Goal: Task Accomplishment & Management: Complete application form

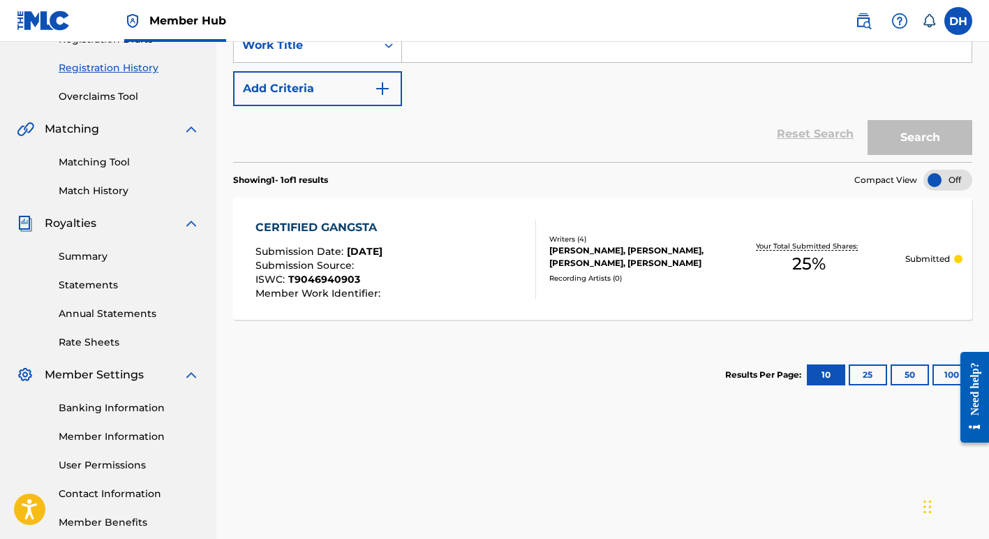
scroll to position [327, 0]
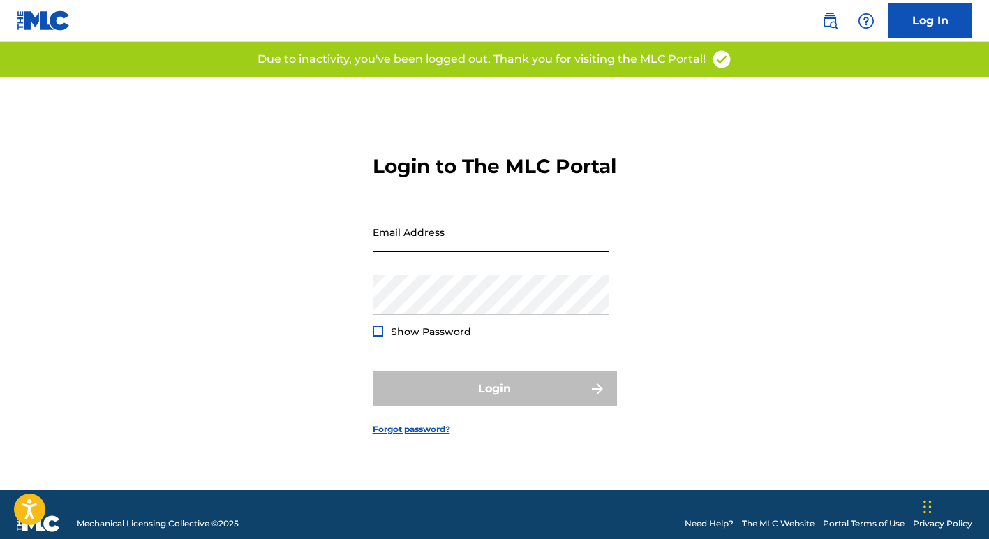
click at [435, 239] on input "Email Address" at bounding box center [491, 232] width 236 height 40
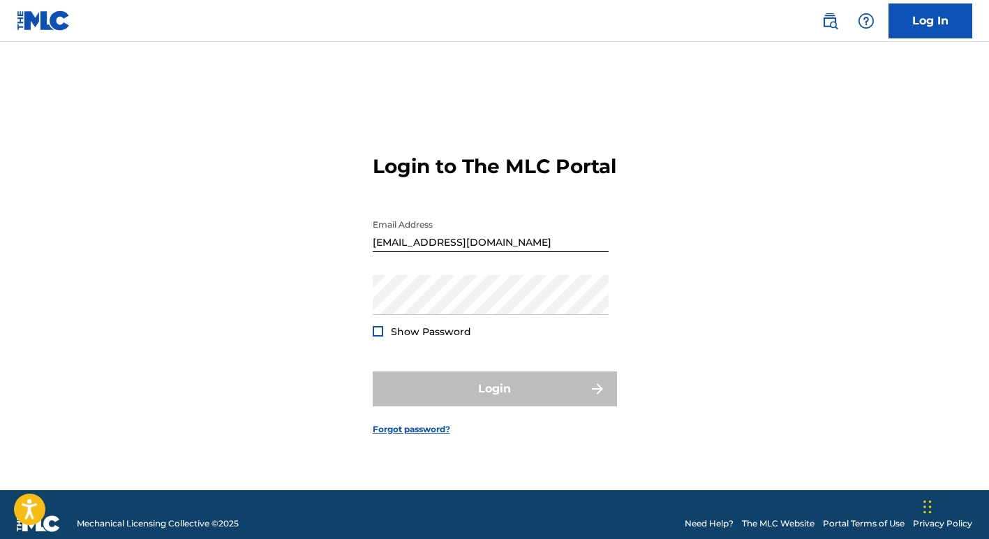
type input "[EMAIL_ADDRESS][DOMAIN_NAME]"
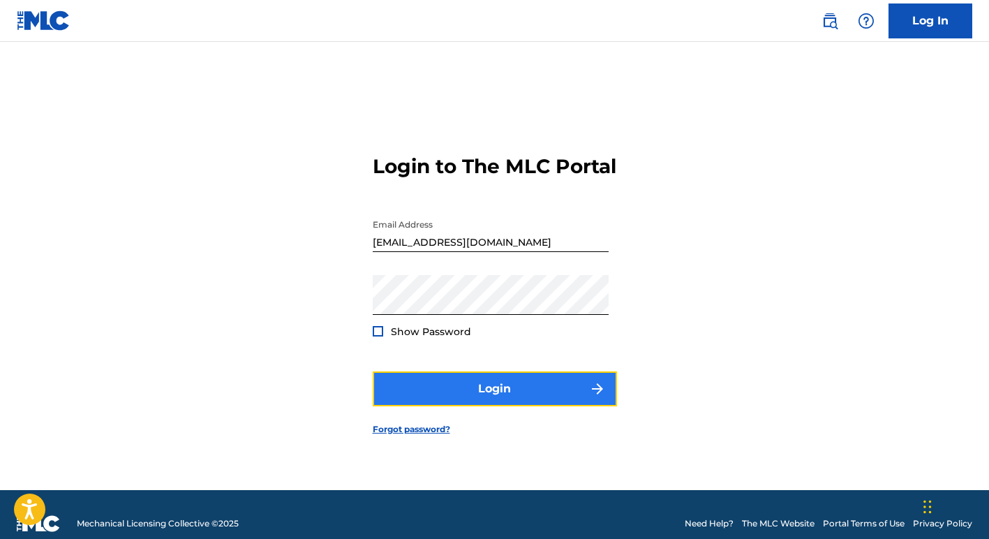
click at [487, 401] on button "Login" at bounding box center [495, 388] width 244 height 35
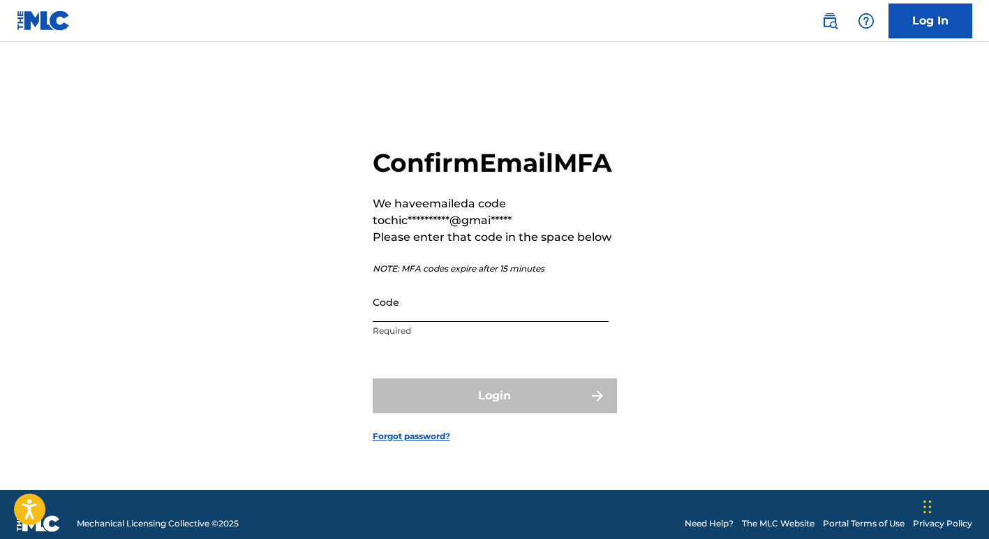
click at [408, 322] on input "Code" at bounding box center [491, 302] width 236 height 40
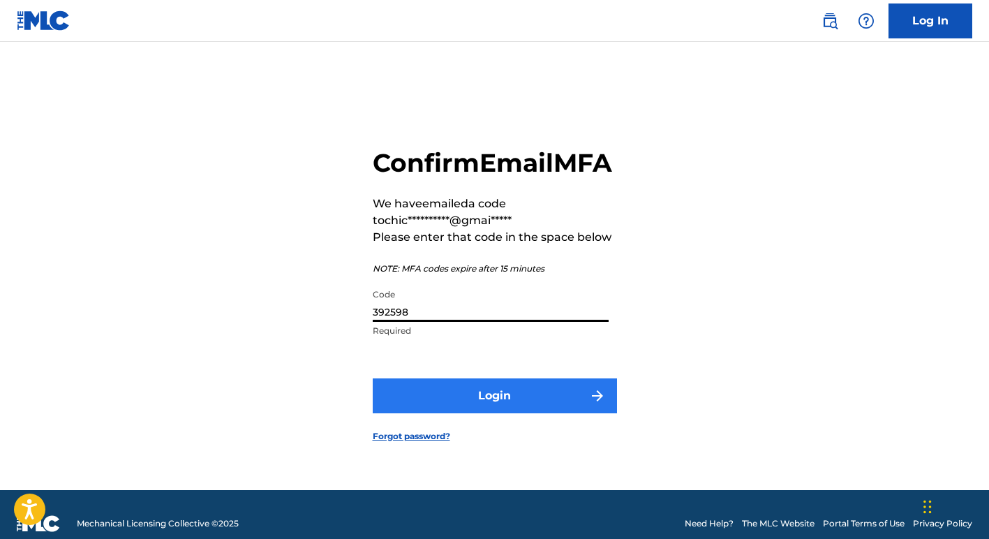
type input "392598"
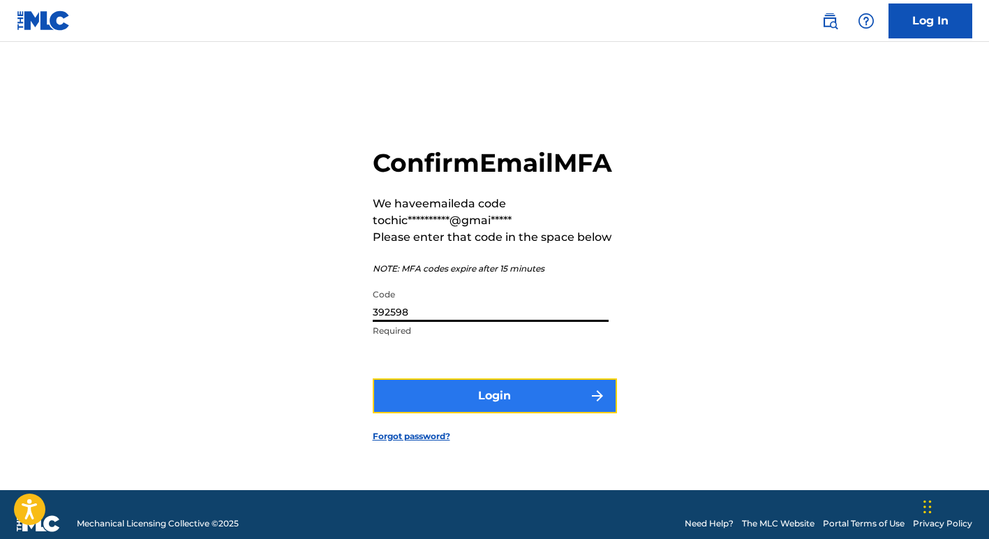
click at [406, 405] on button "Login" at bounding box center [495, 395] width 244 height 35
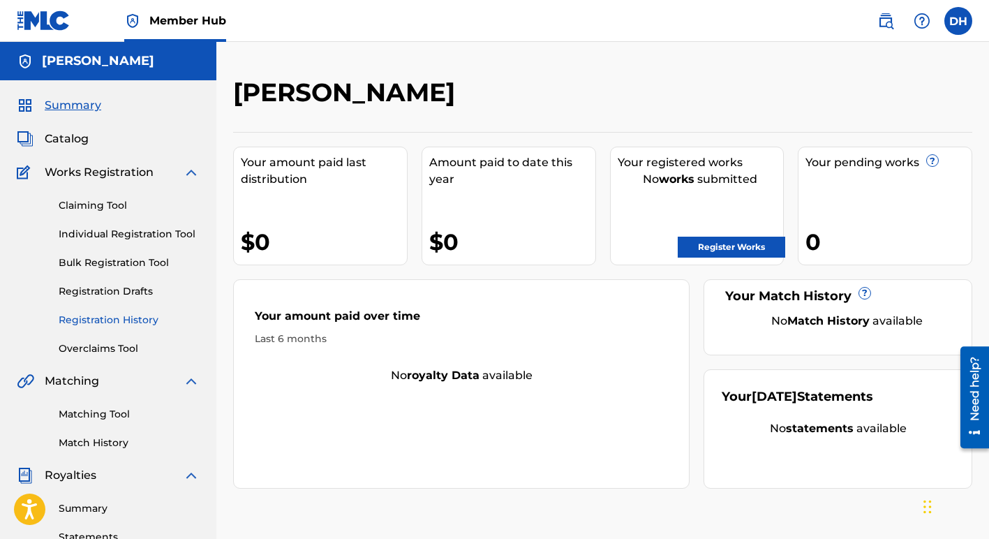
click at [126, 318] on link "Registration History" at bounding box center [129, 320] width 141 height 15
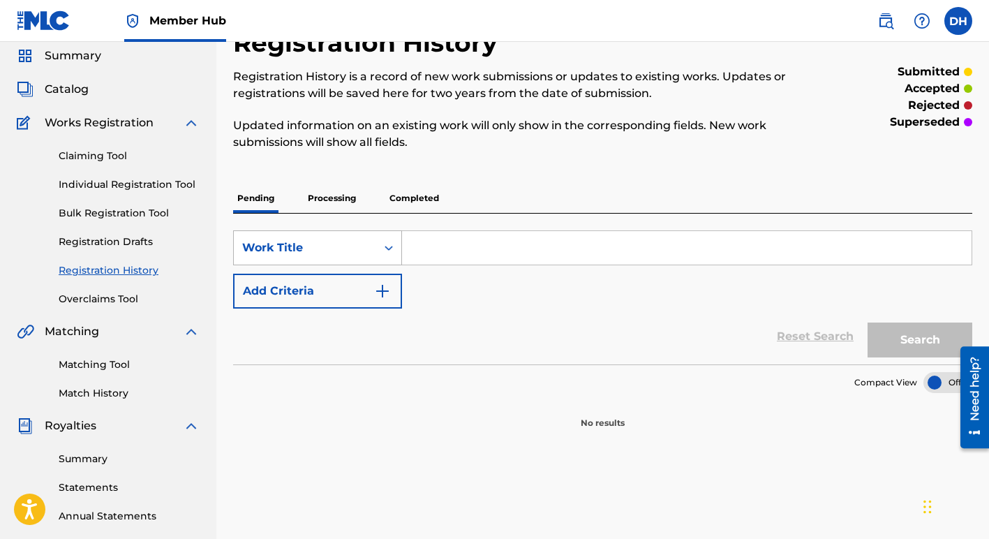
scroll to position [38, 0]
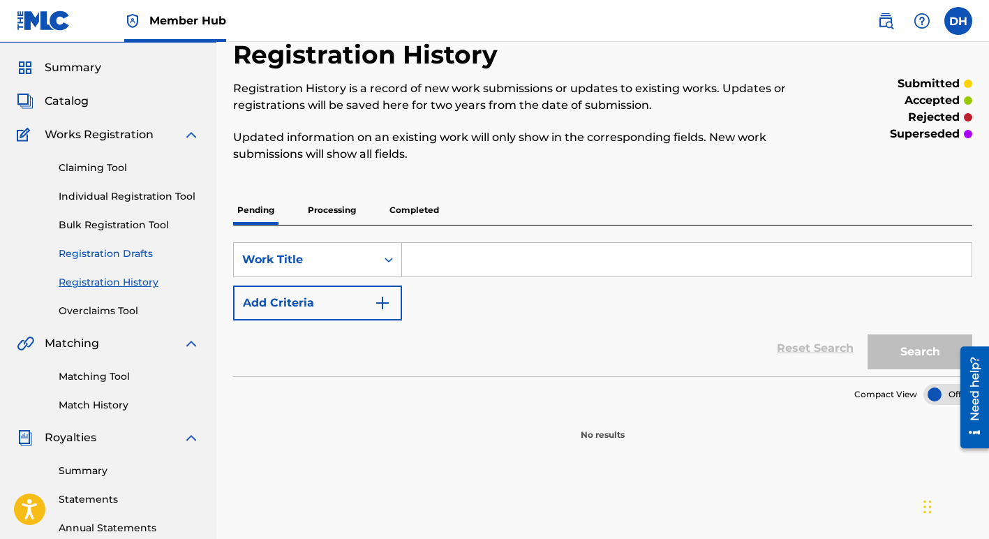
click at [141, 254] on link "Registration Drafts" at bounding box center [129, 253] width 141 height 15
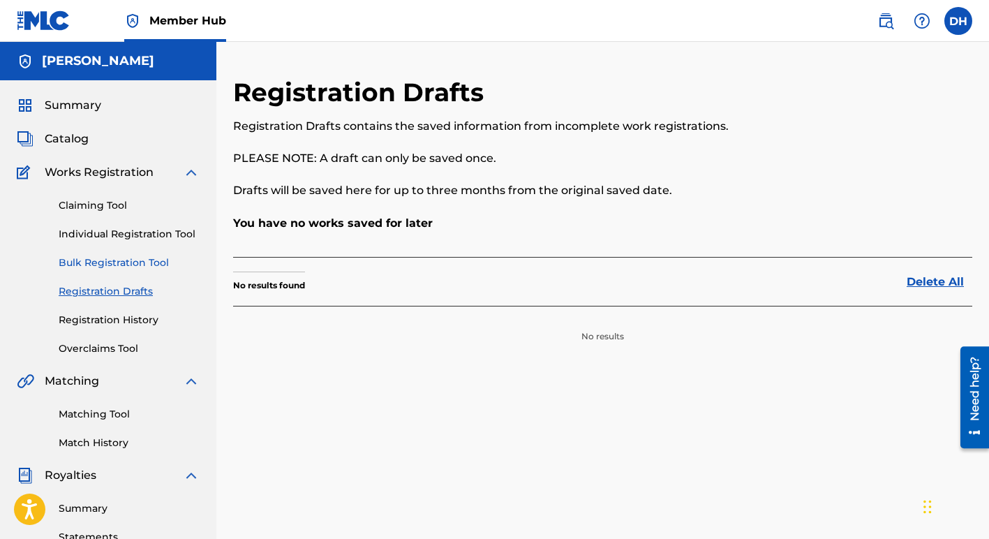
click at [139, 263] on link "Bulk Registration Tool" at bounding box center [129, 262] width 141 height 15
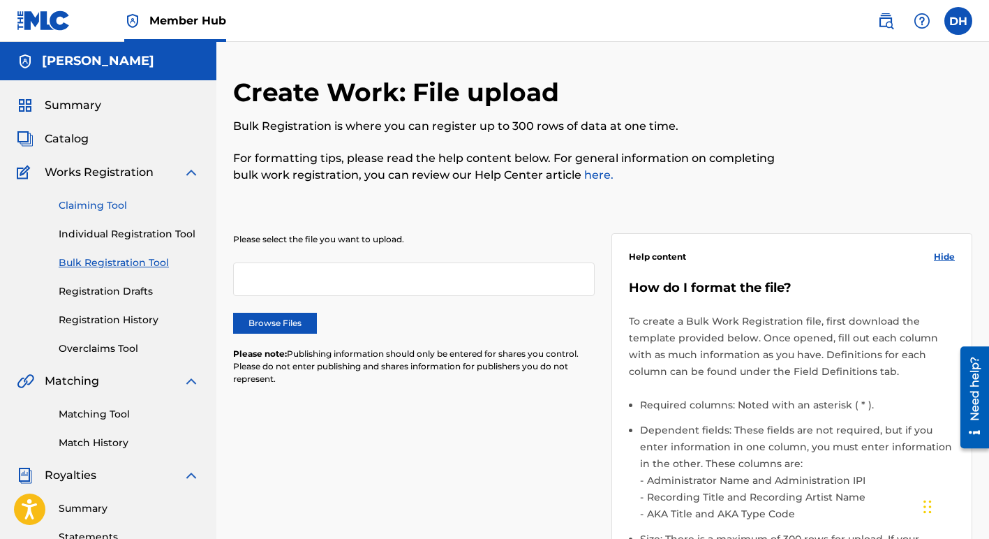
click at [120, 210] on link "Claiming Tool" at bounding box center [129, 205] width 141 height 15
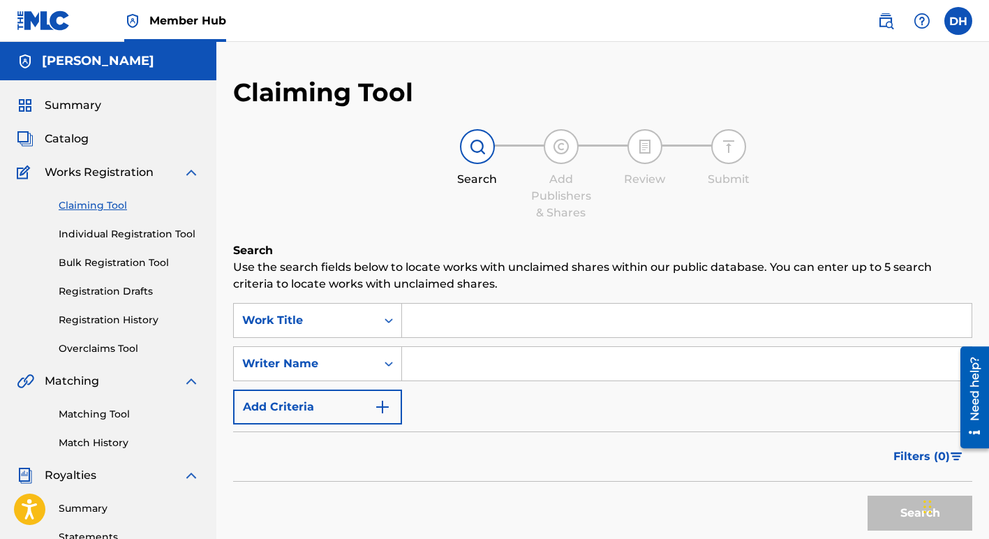
click at [89, 136] on div "Catalog" at bounding box center [108, 139] width 183 height 17
click at [68, 137] on span "Catalog" at bounding box center [67, 139] width 44 height 17
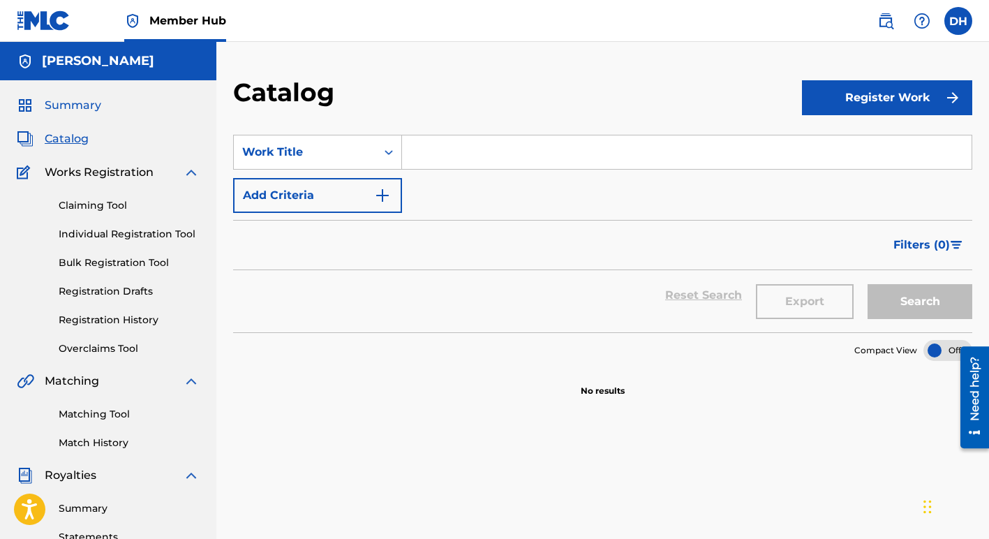
click at [91, 108] on span "Summary" at bounding box center [73, 105] width 57 height 17
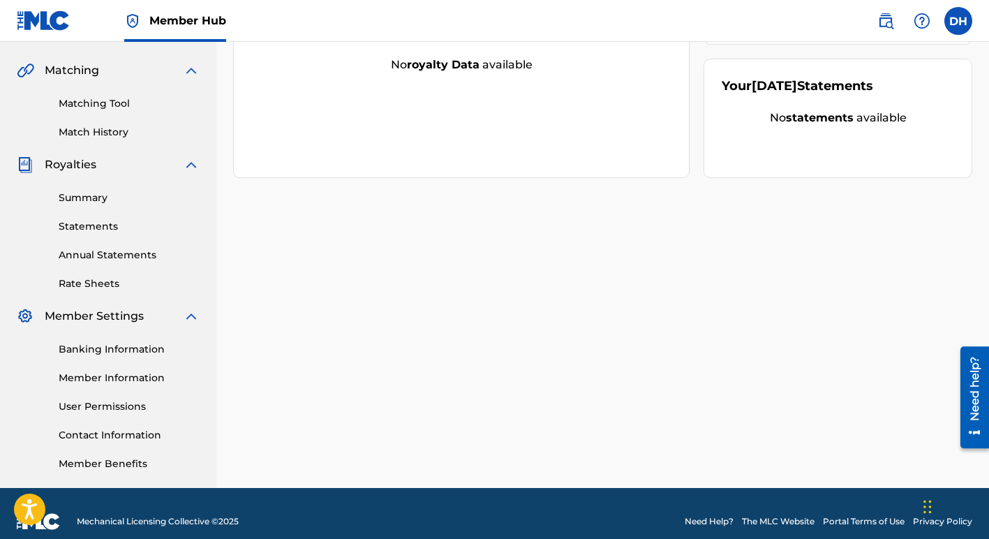
scroll to position [327, 0]
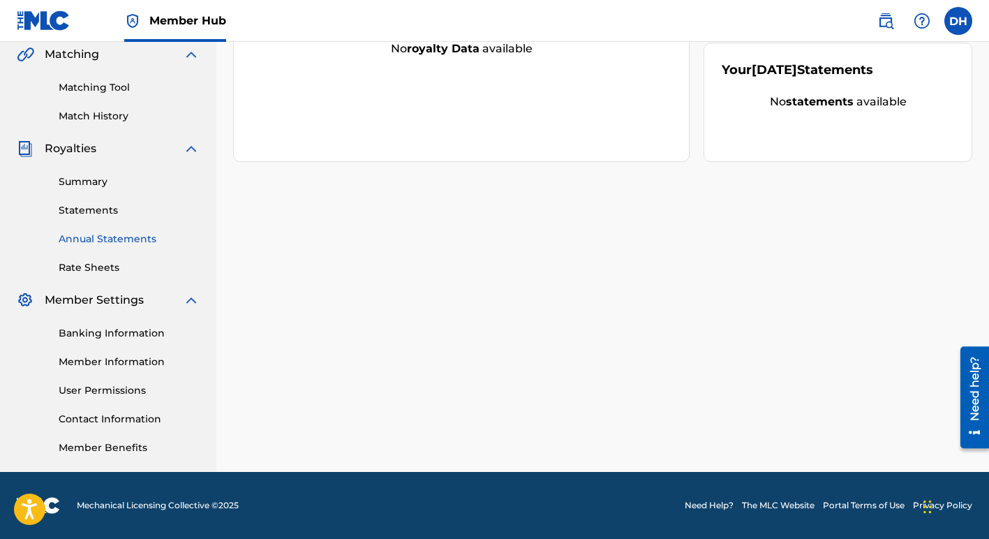
click at [100, 235] on link "Annual Statements" at bounding box center [129, 239] width 141 height 15
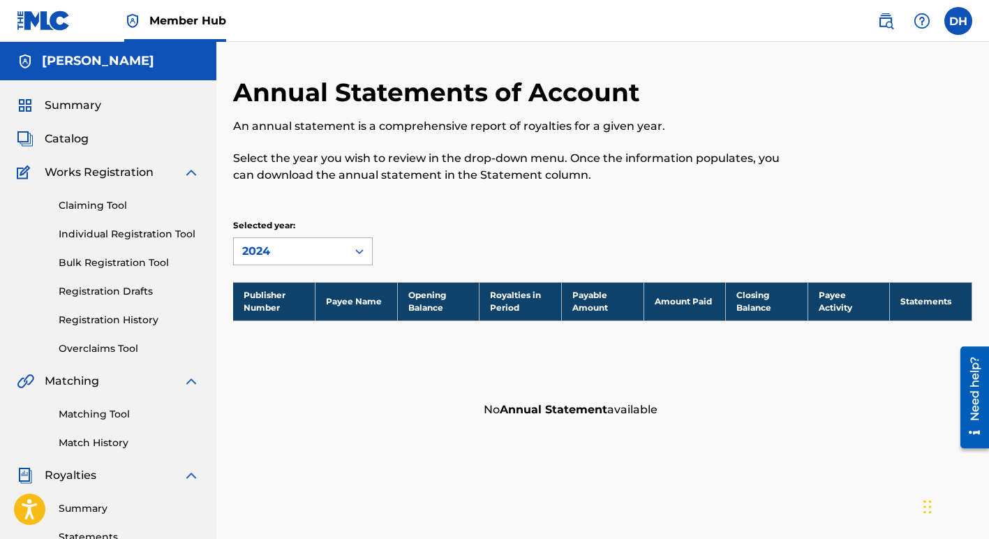
click at [364, 249] on icon at bounding box center [359, 251] width 14 height 14
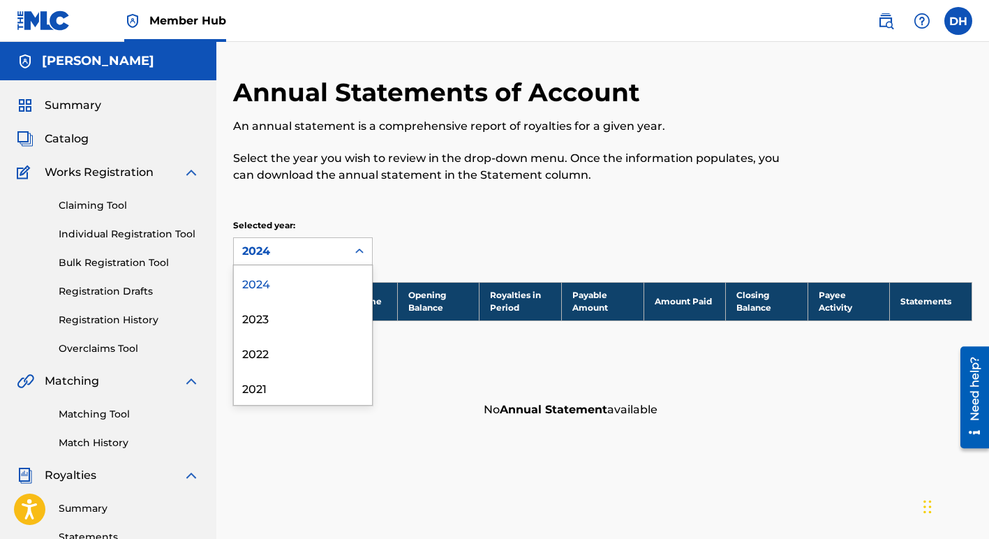
click at [431, 229] on div "Selected year: 2024, 1 of 4. 4 results available. Use Up and Down to choose opt…" at bounding box center [602, 242] width 739 height 46
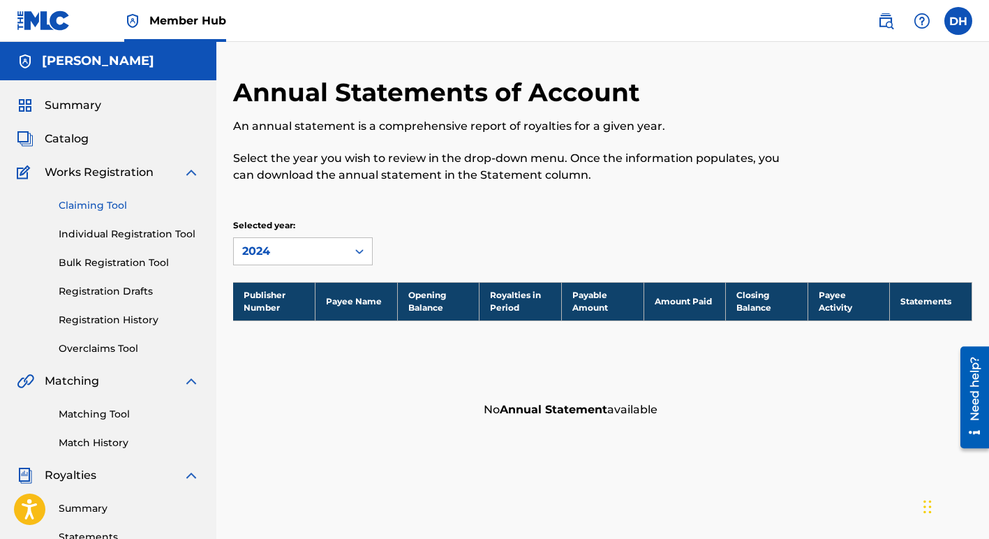
click at [88, 204] on link "Claiming Tool" at bounding box center [129, 205] width 141 height 15
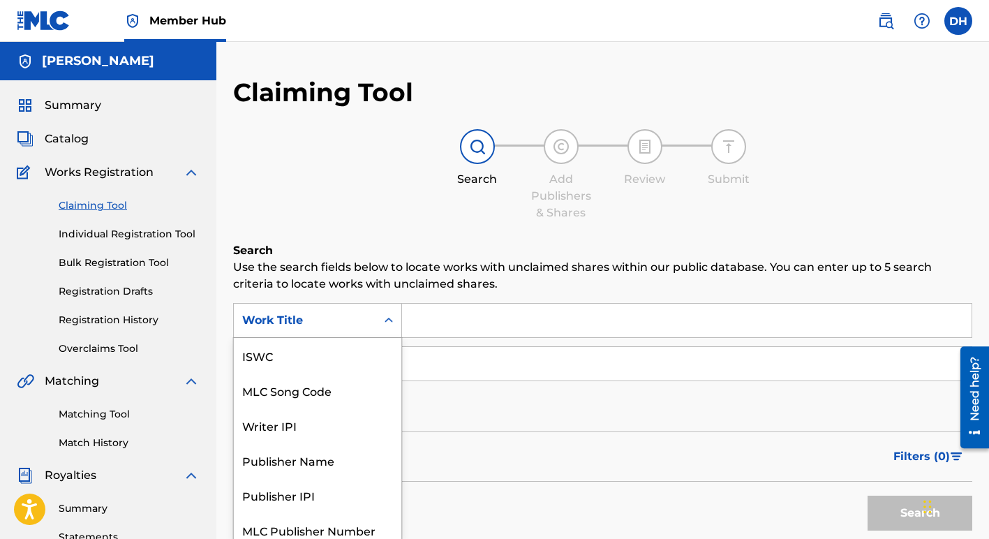
click at [394, 322] on div "Search Form" at bounding box center [388, 320] width 25 height 25
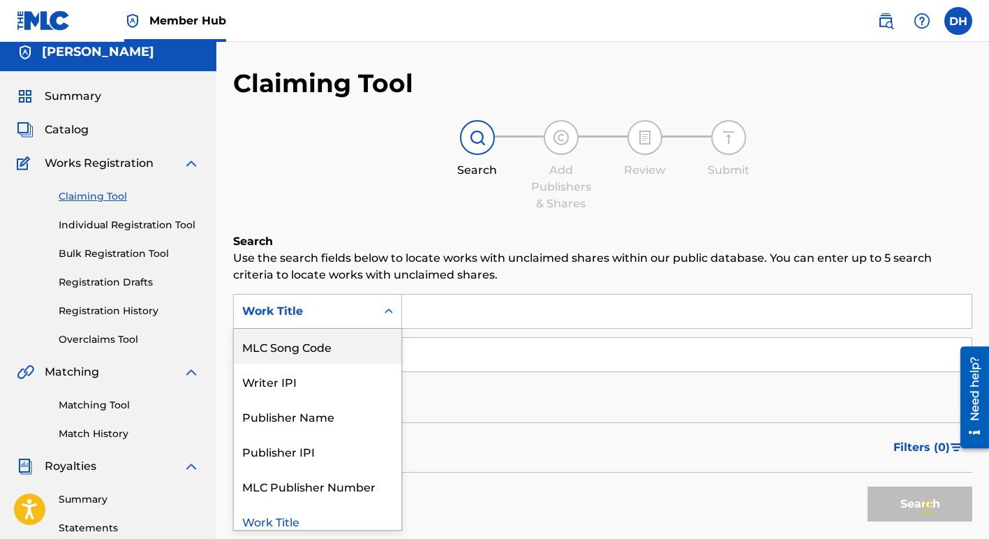
click at [359, 341] on div "MLC Song Code" at bounding box center [318, 346] width 168 height 35
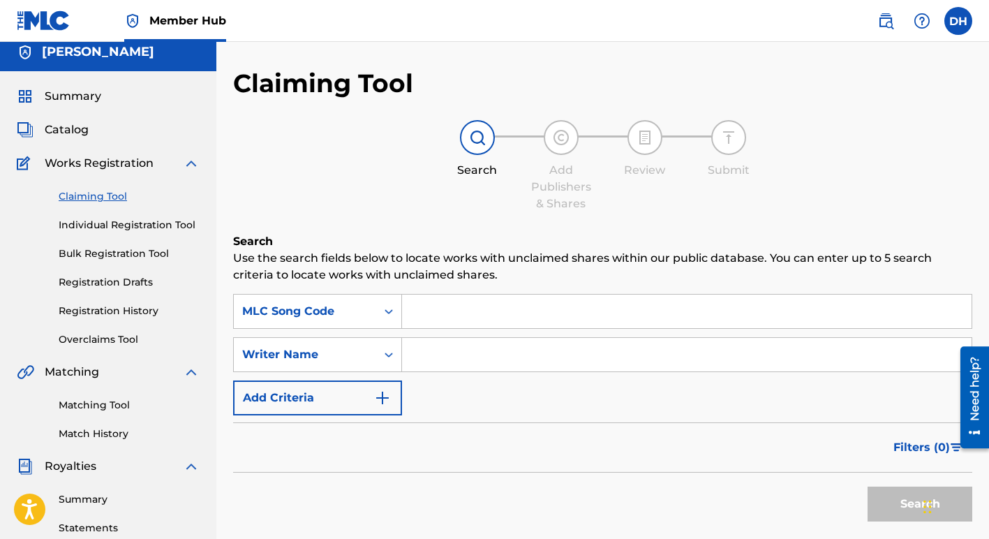
click at [415, 300] on input "Search Form" at bounding box center [687, 312] width 570 height 34
type input "C2768K"
click at [868, 487] on button "Search" at bounding box center [920, 504] width 105 height 35
click at [906, 498] on button "Search" at bounding box center [920, 504] width 105 height 35
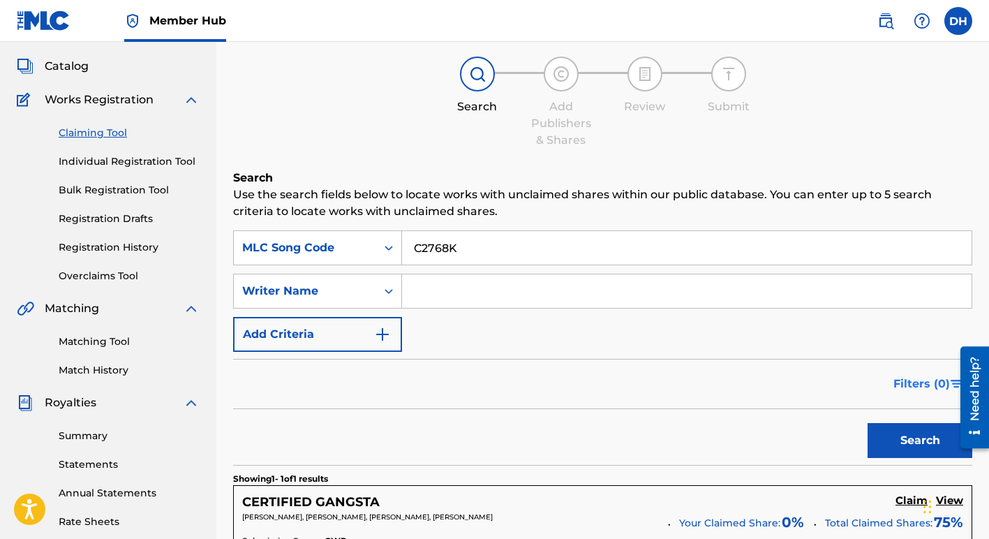
scroll to position [119, 0]
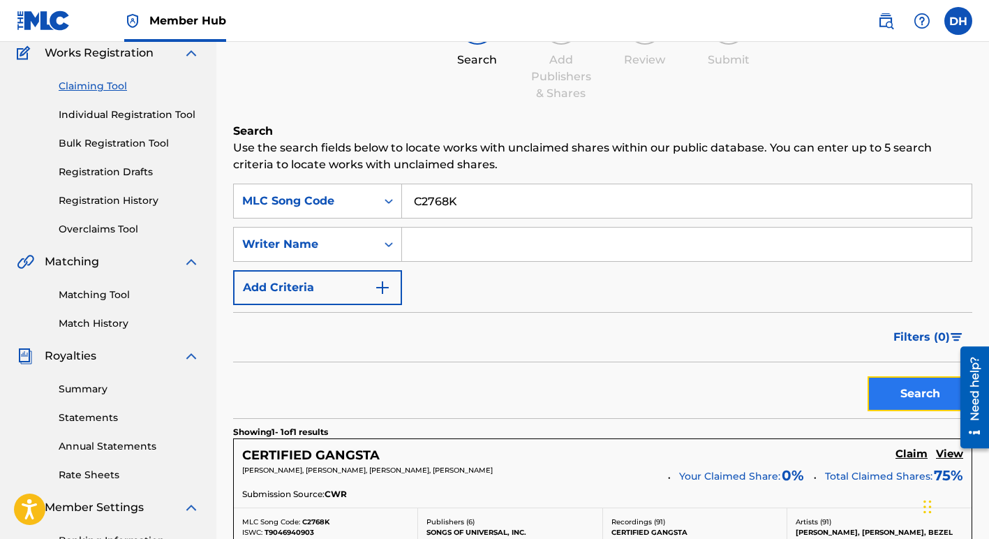
click at [897, 395] on button "Search" at bounding box center [920, 393] width 105 height 35
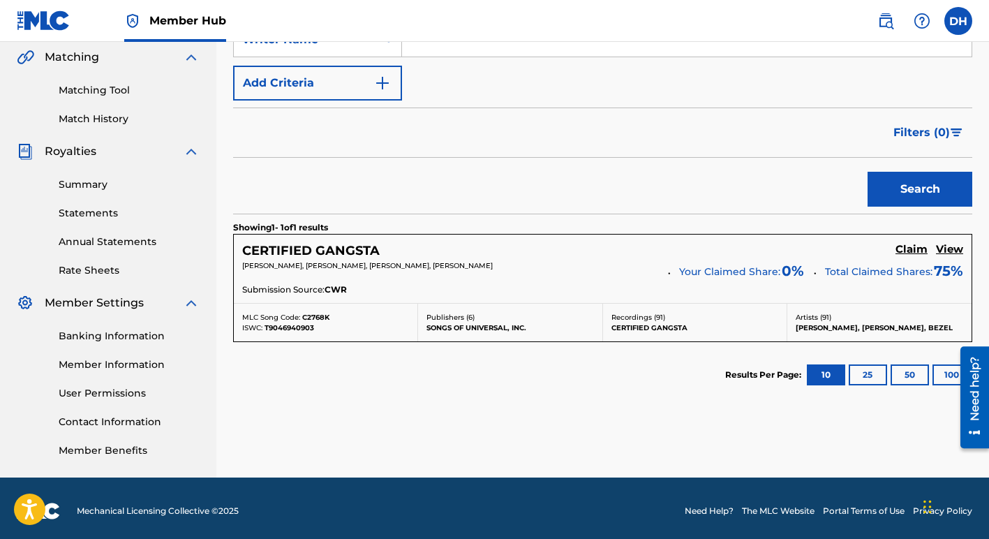
scroll to position [328, 0]
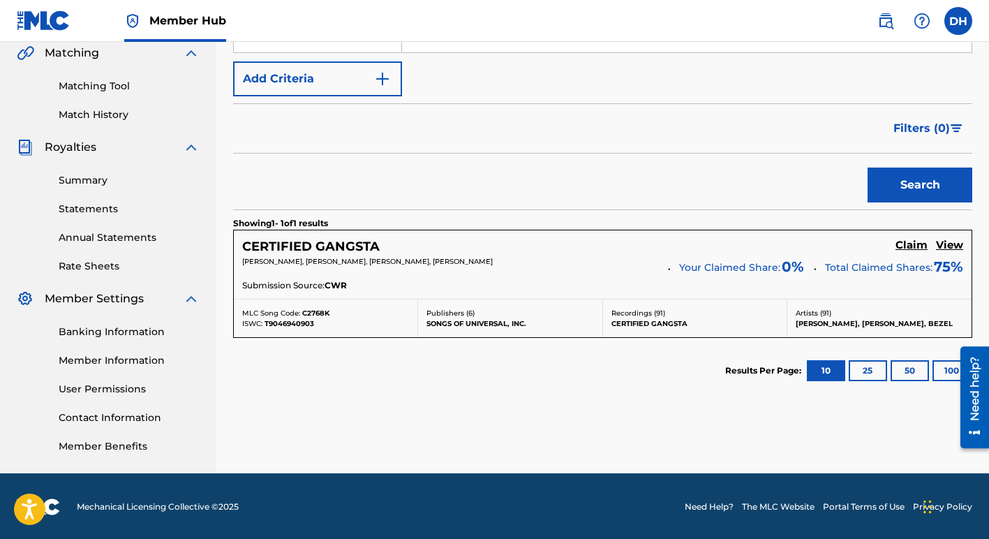
click at [537, 327] on p "SONGS OF UNIVERSAL, INC." at bounding box center [509, 323] width 167 height 10
click at [942, 245] on h5 "View" at bounding box center [949, 245] width 27 height 13
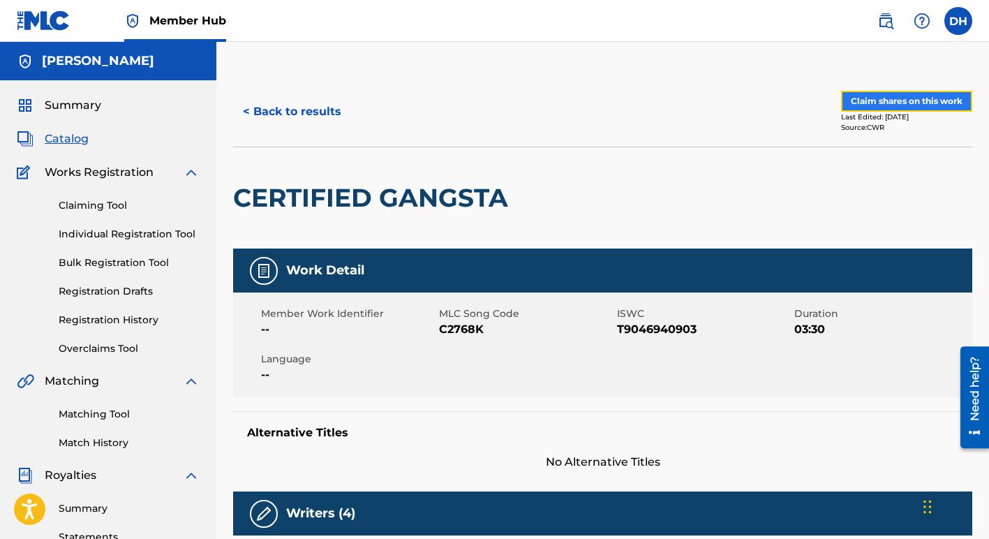
click at [853, 98] on button "Claim shares on this work" at bounding box center [906, 101] width 131 height 21
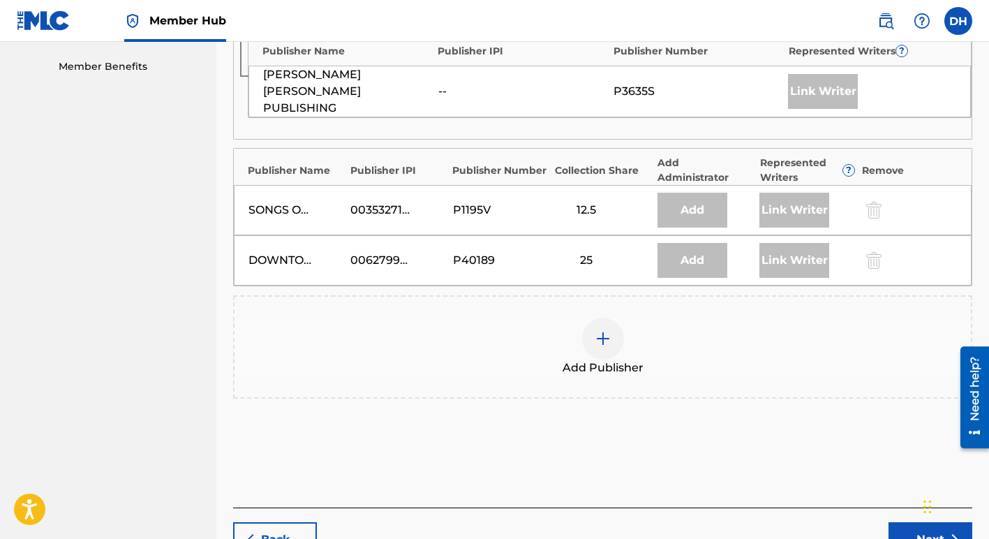
scroll to position [706, 0]
click at [607, 332] on img at bounding box center [603, 340] width 17 height 17
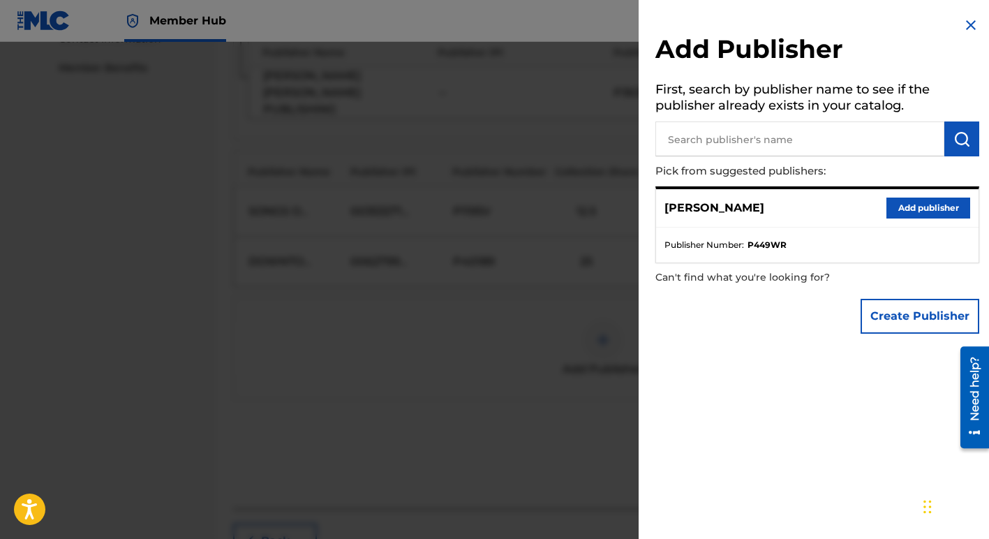
click at [965, 26] on img at bounding box center [971, 25] width 17 height 17
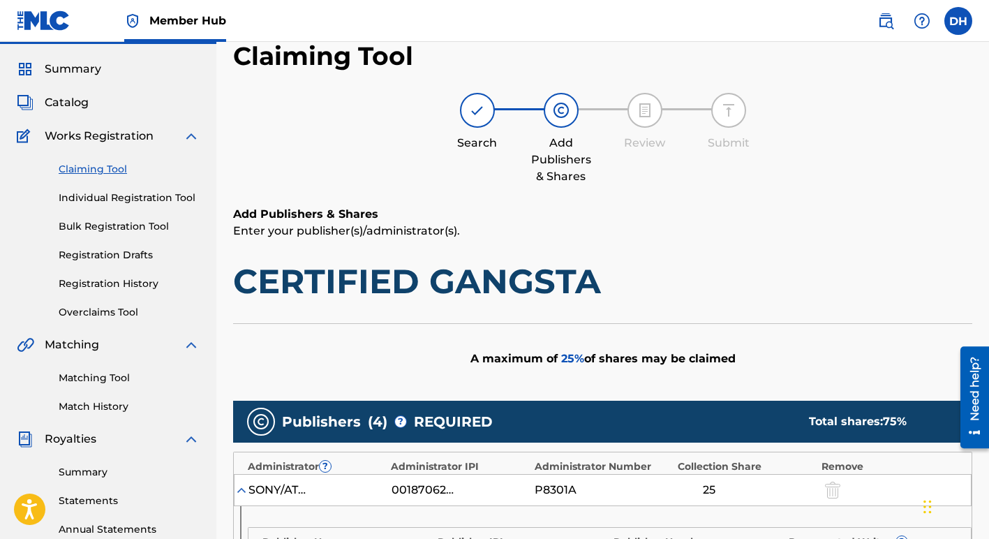
scroll to position [36, 0]
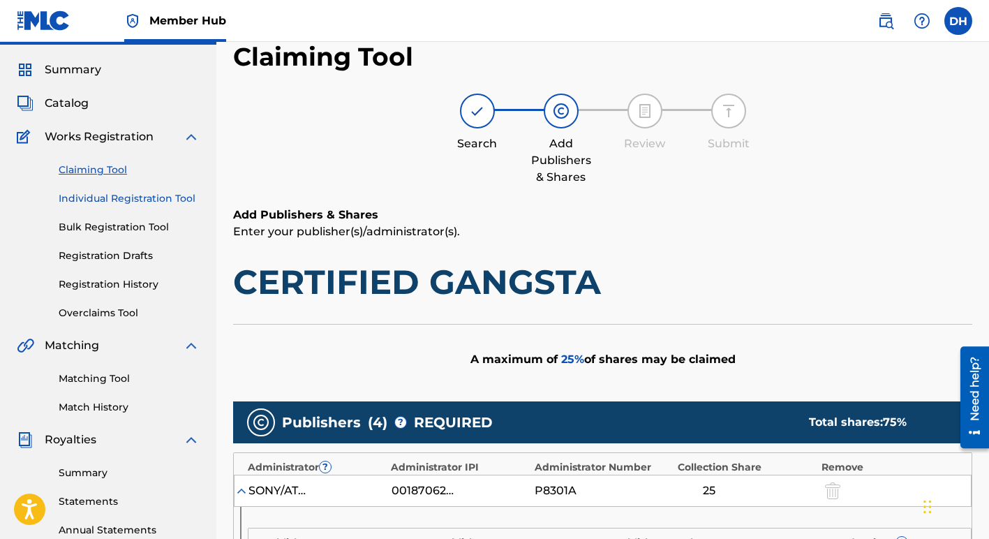
click at [149, 201] on link "Individual Registration Tool" at bounding box center [129, 198] width 141 height 15
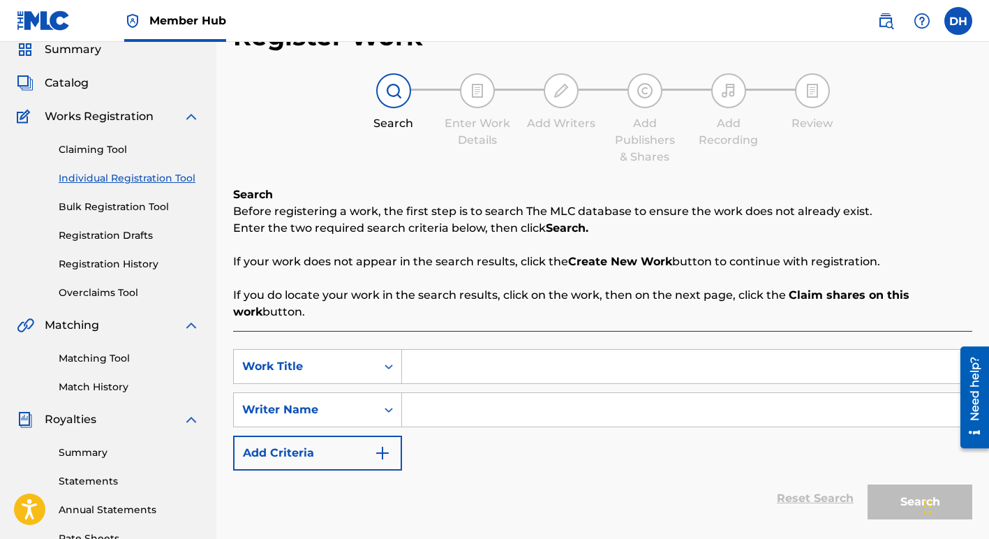
scroll to position [57, 0]
click at [961, 23] on label at bounding box center [958, 21] width 28 height 28
click at [958, 21] on input "DH [PERSON_NAME] [EMAIL_ADDRESS][DOMAIN_NAME] Notification Preferences Profile …" at bounding box center [958, 21] width 0 height 0
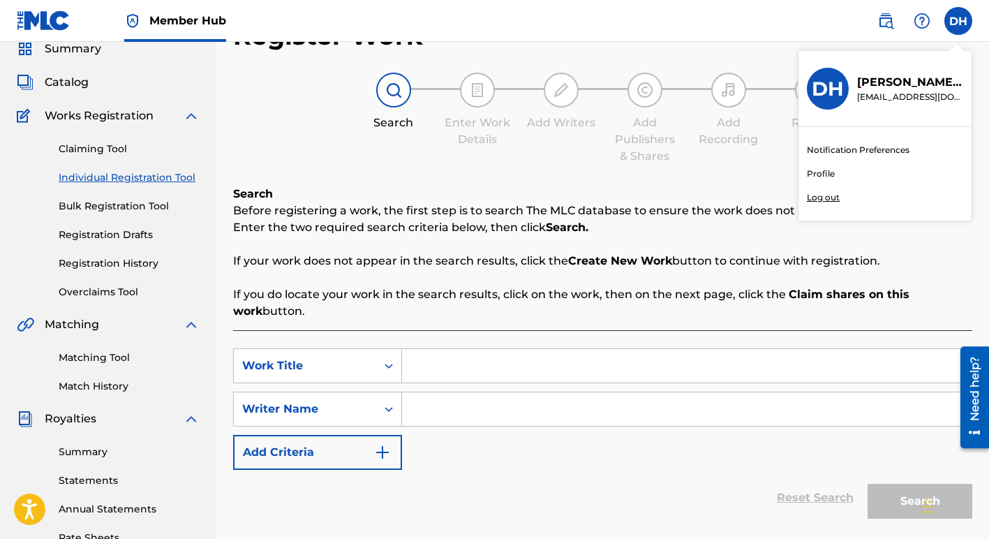
click at [727, 51] on div "Register Work Search Enter Work Details Add Writers Add Publishers & Shares Add…" at bounding box center [602, 297] width 739 height 554
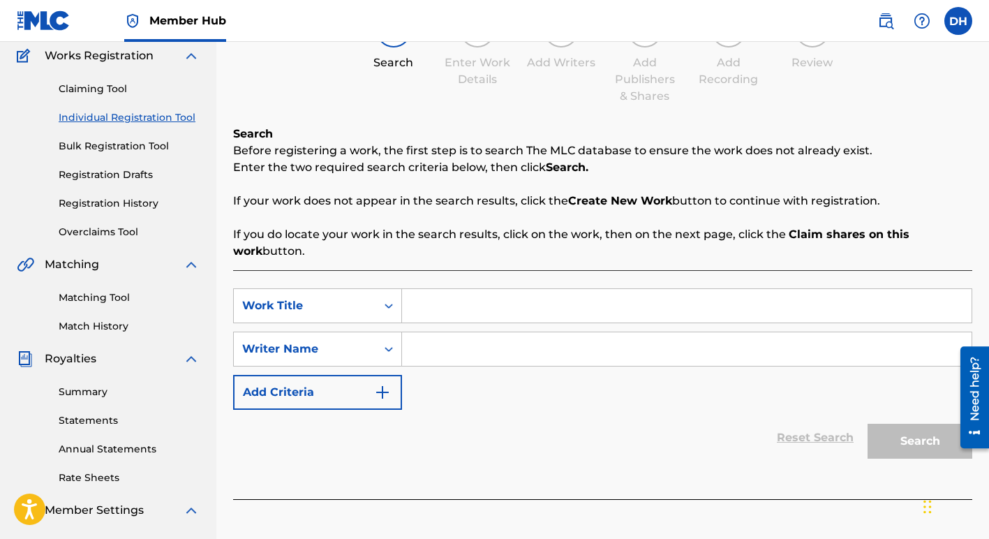
scroll to position [121, 0]
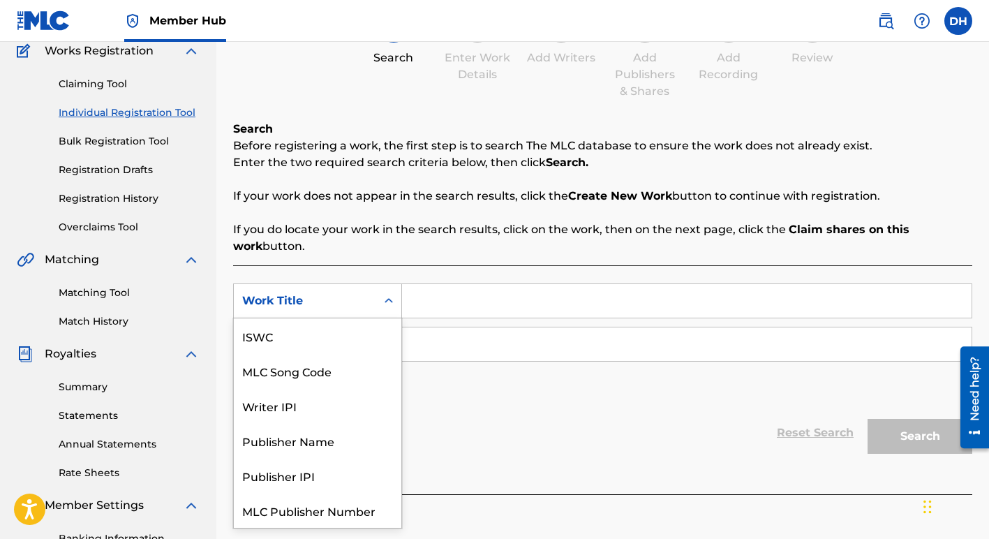
click at [391, 304] on icon "Search Form" at bounding box center [389, 301] width 14 height 14
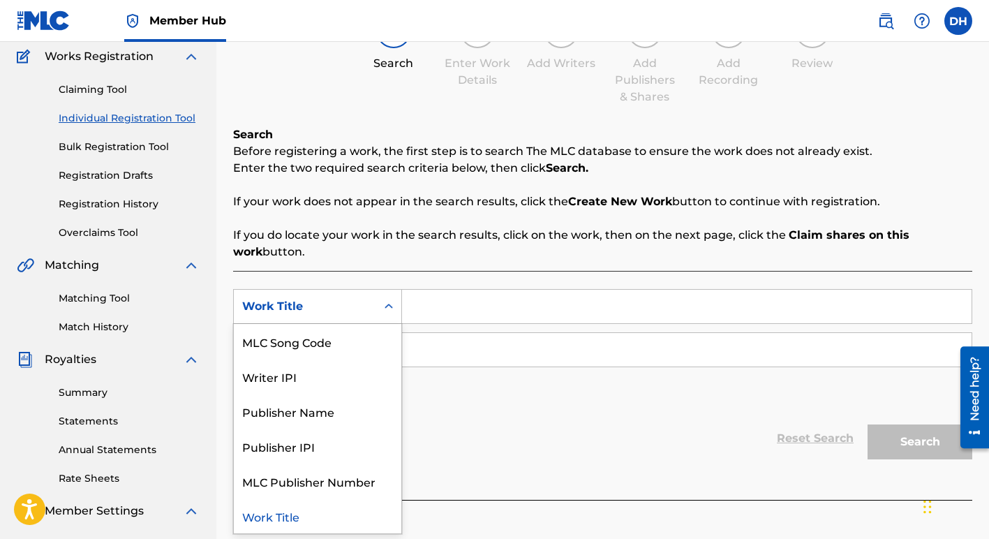
scroll to position [114, 0]
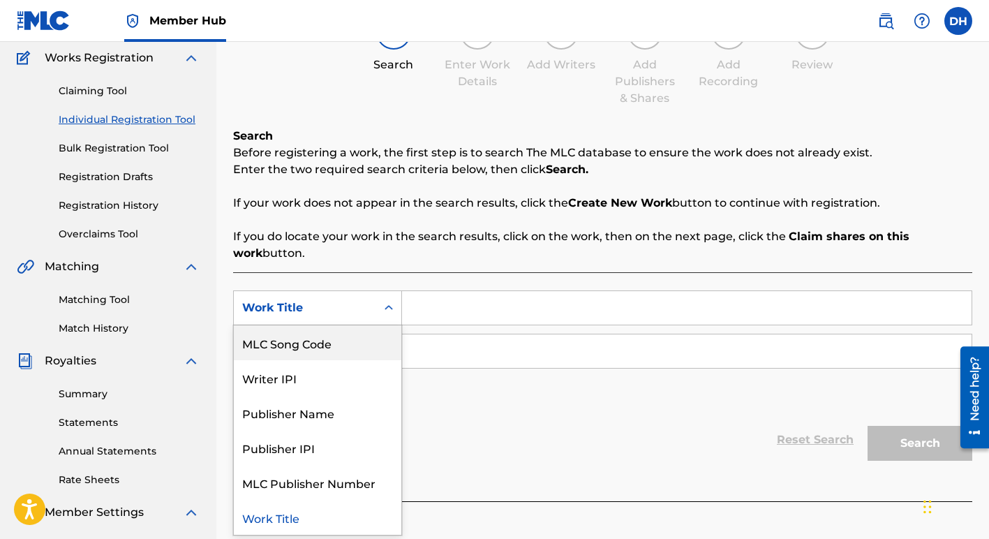
click at [343, 340] on div "MLC Song Code" at bounding box center [318, 342] width 168 height 35
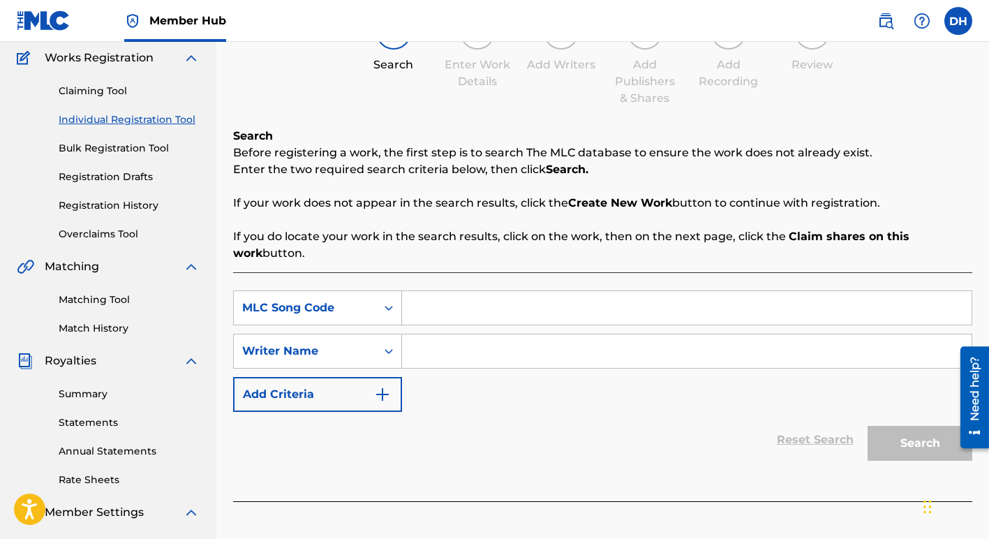
click at [436, 313] on input "Search Form" at bounding box center [687, 308] width 570 height 34
type input "C2768K"
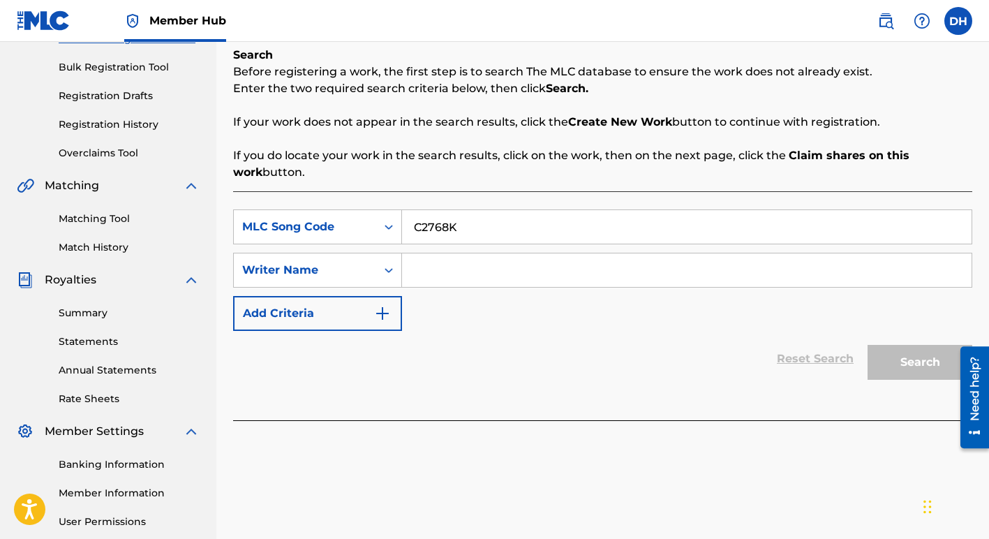
scroll to position [196, 0]
click at [893, 364] on div "Search" at bounding box center [917, 358] width 112 height 56
click at [538, 223] on input "C2768K" at bounding box center [687, 226] width 570 height 34
click at [898, 366] on div "Search" at bounding box center [917, 358] width 112 height 56
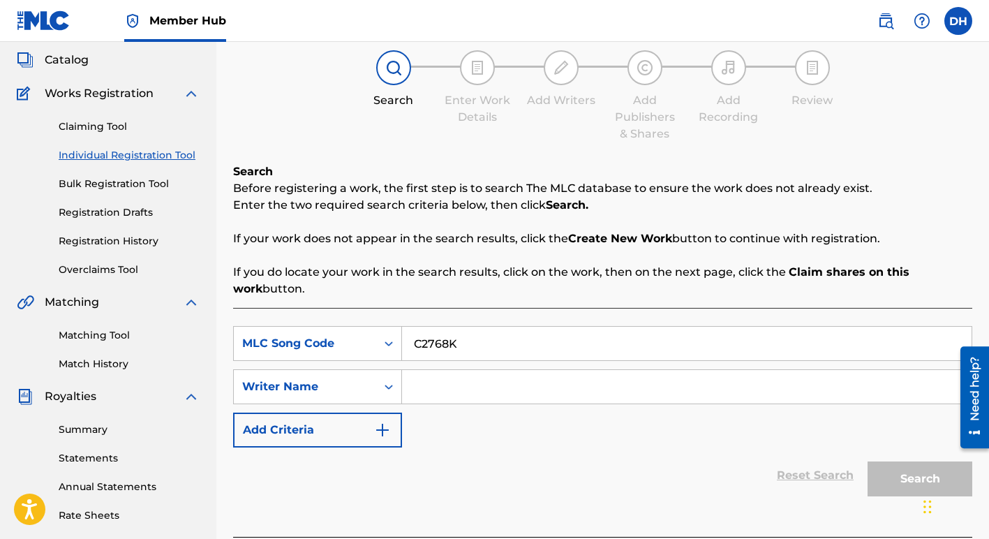
scroll to position [94, 0]
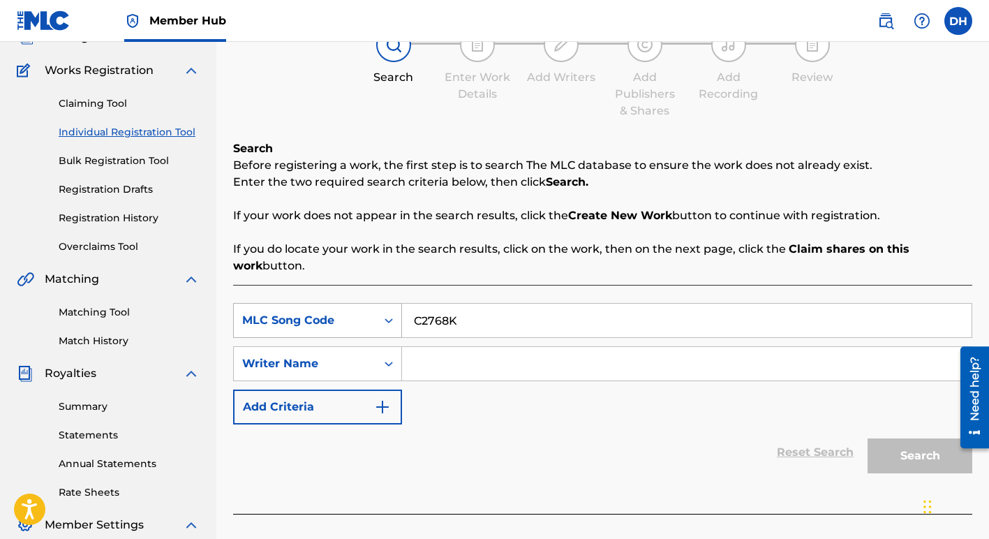
click at [386, 325] on div "Search Form" at bounding box center [388, 320] width 25 height 25
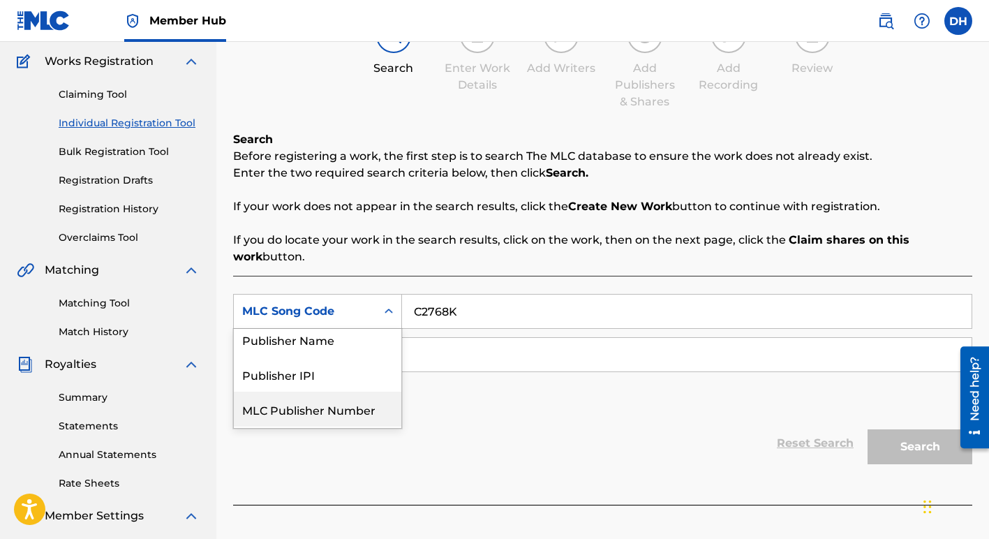
scroll to position [145, 0]
click at [338, 412] on div "MLC Song Code" at bounding box center [318, 410] width 168 height 35
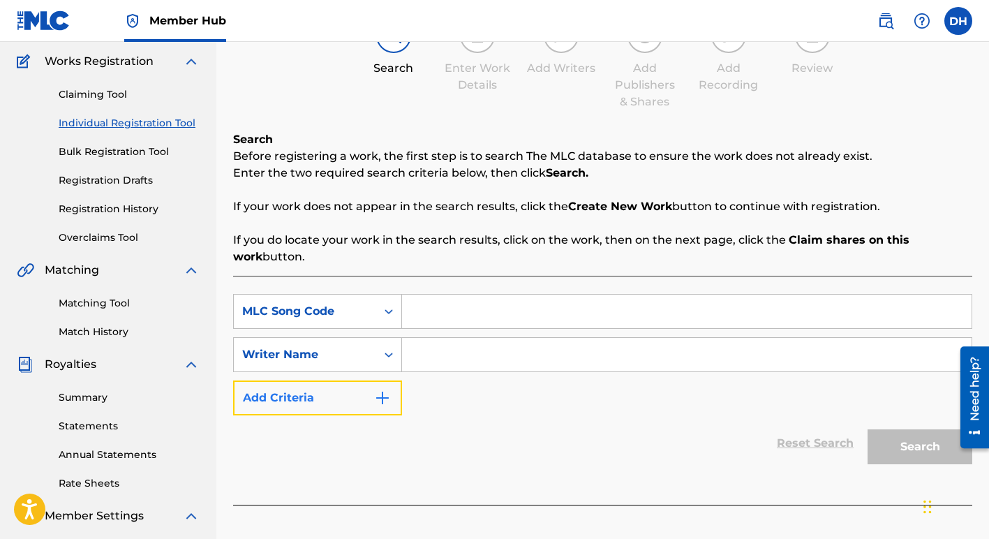
click at [349, 404] on button "Add Criteria" at bounding box center [317, 397] width 169 height 35
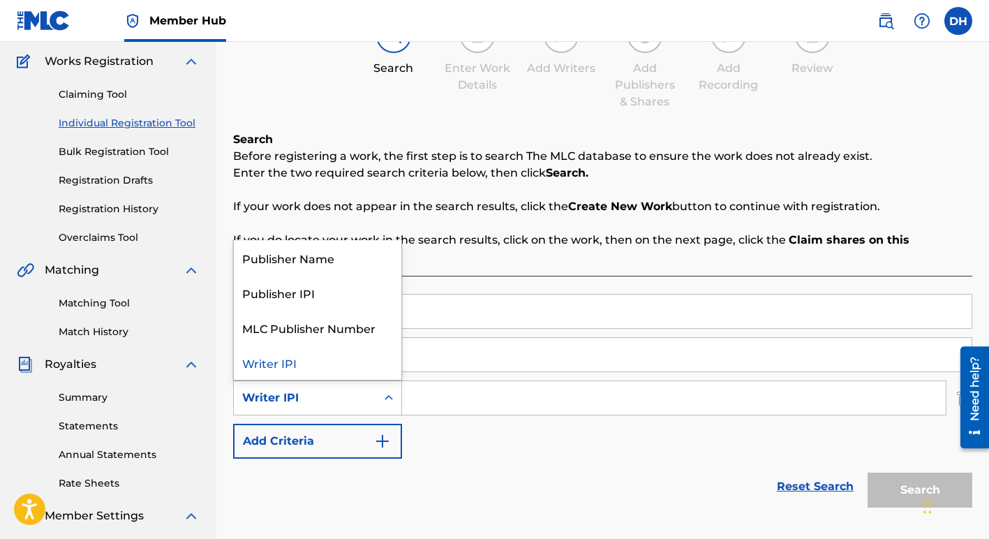
click at [389, 392] on icon "Search Form" at bounding box center [389, 398] width 14 height 14
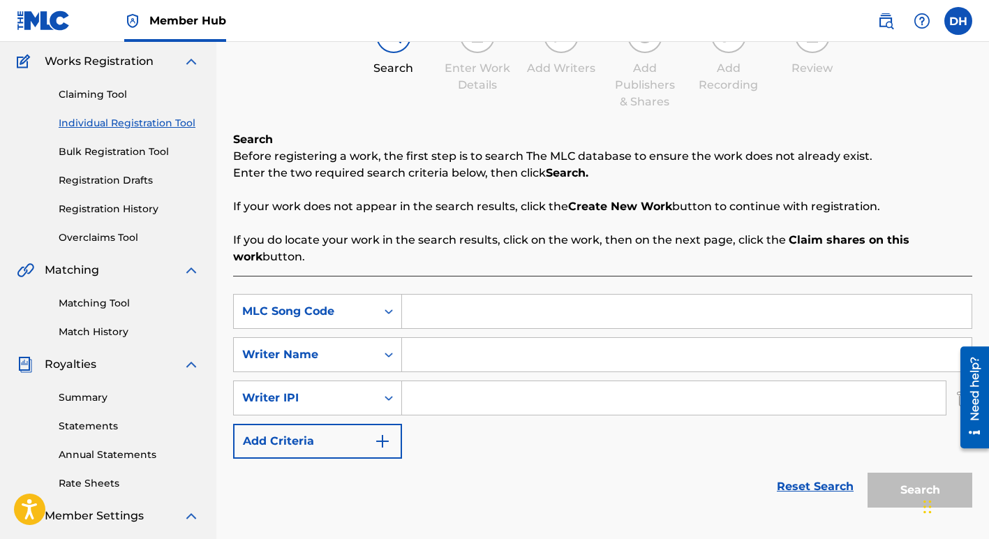
click at [487, 500] on div "Reset Search Search" at bounding box center [602, 487] width 739 height 56
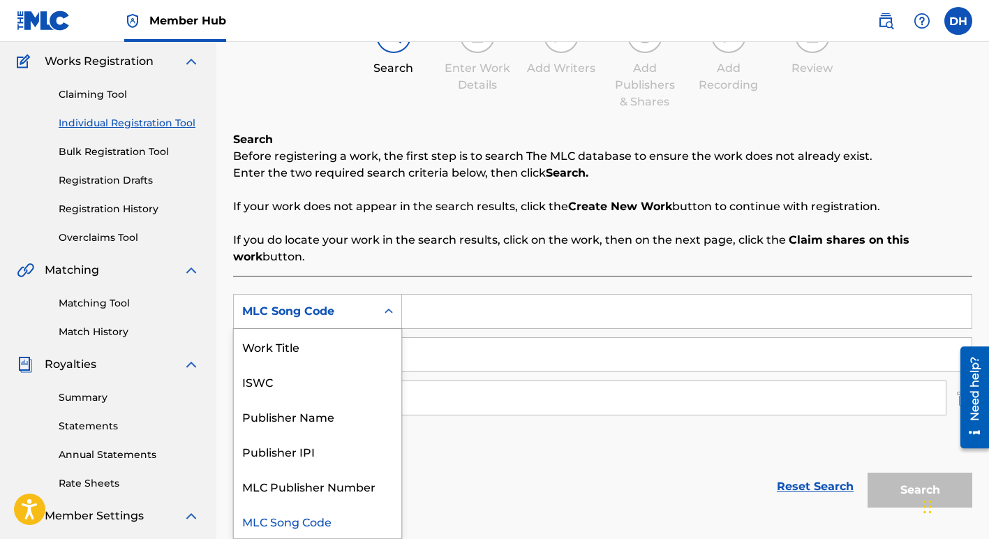
click at [389, 315] on icon "Search Form" at bounding box center [389, 311] width 14 height 14
click at [320, 517] on div "MLC Song Code" at bounding box center [318, 520] width 168 height 35
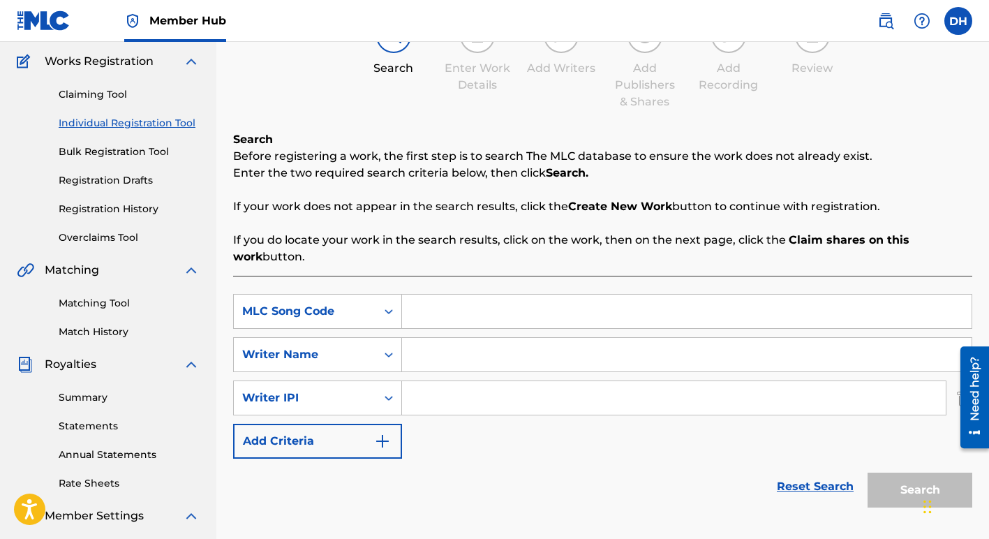
click at [440, 309] on input "Search Form" at bounding box center [687, 312] width 570 height 34
type input "C2768K"
click at [388, 397] on icon "Search Form" at bounding box center [389, 398] width 14 height 14
click at [451, 451] on div "SearchWithCriteriaf0ad6fdd-e41d-41d9-86ba-e75ca6db7d72 MLC Song Code C2768K Sea…" at bounding box center [602, 376] width 739 height 165
click at [392, 355] on icon "Search Form" at bounding box center [389, 355] width 14 height 14
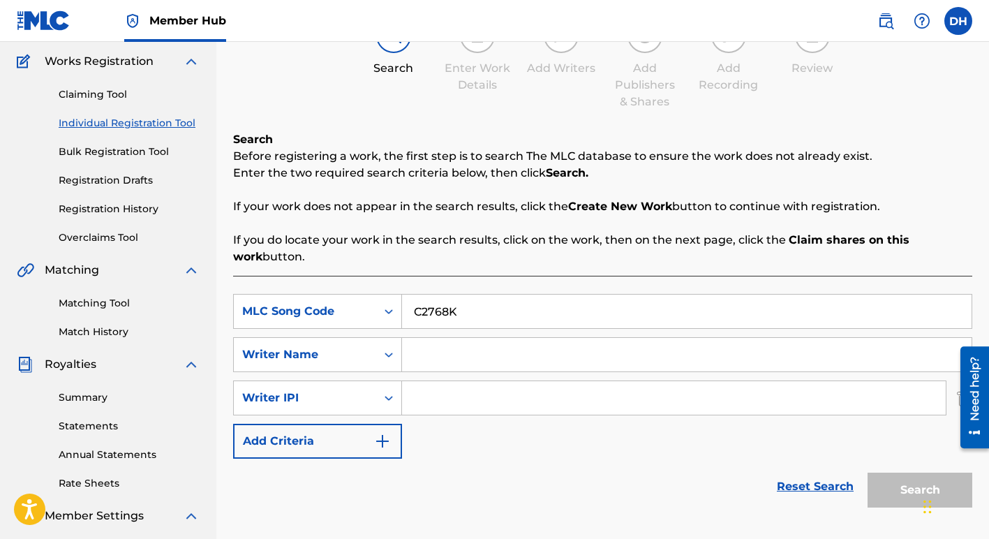
click at [440, 350] on input "Search Form" at bounding box center [687, 355] width 570 height 34
type input "[PERSON_NAME]"
click at [653, 424] on div "SearchWithCriteriaf0ad6fdd-e41d-41d9-86ba-e75ca6db7d72 MLC Song Code C2768K Sea…" at bounding box center [602, 376] width 739 height 165
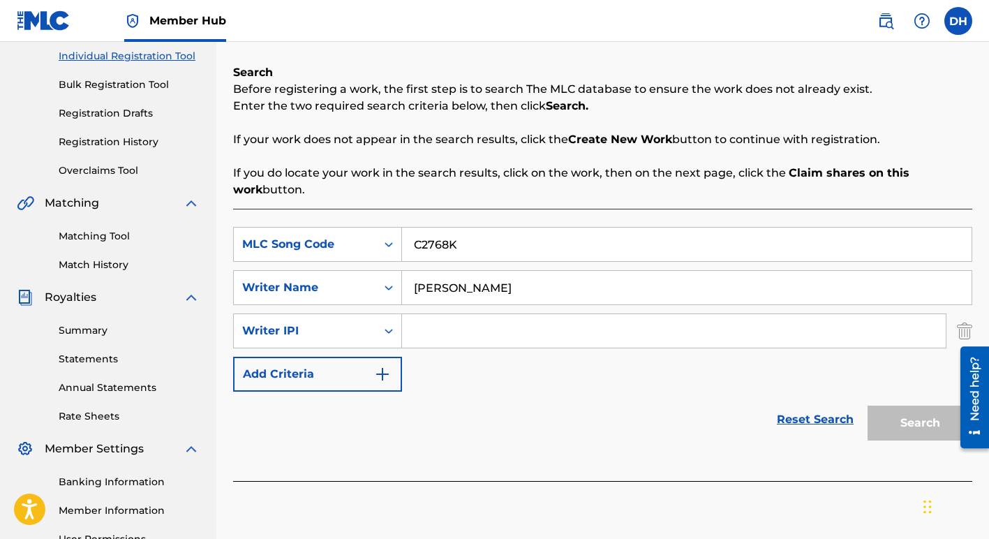
scroll to position [182, 0]
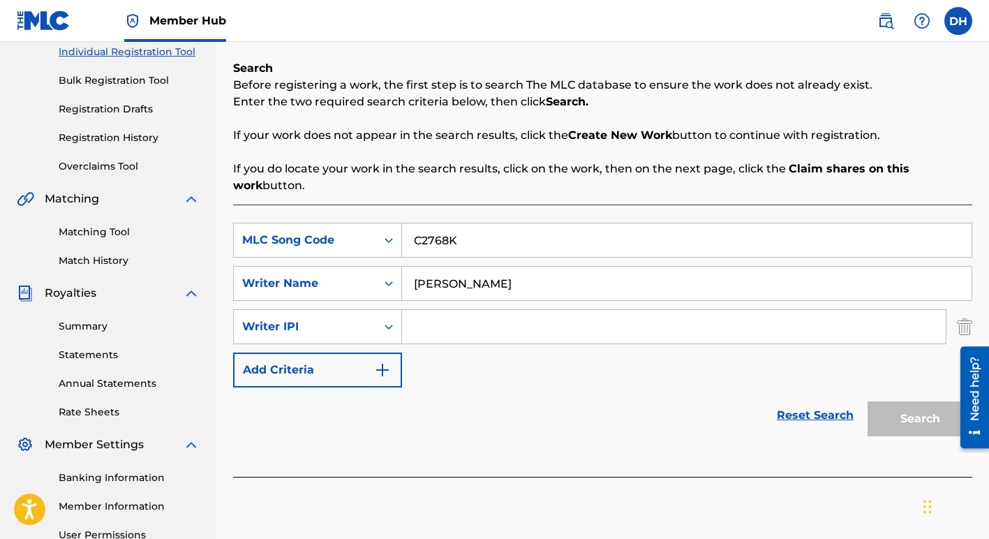
click at [875, 429] on div "Search" at bounding box center [917, 415] width 112 height 56
click at [840, 419] on link "Reset Search" at bounding box center [815, 415] width 91 height 31
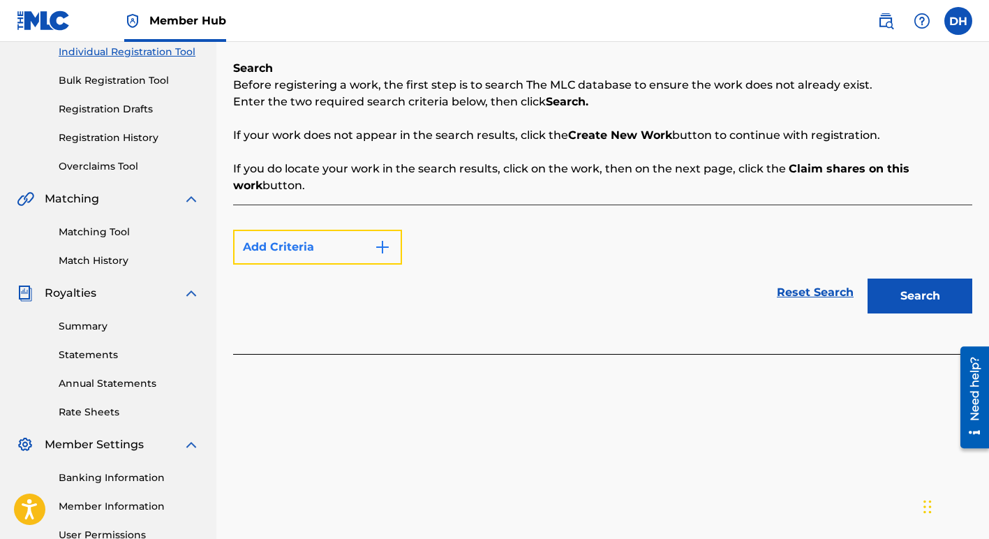
click at [383, 246] on img "Search Form" at bounding box center [382, 247] width 17 height 17
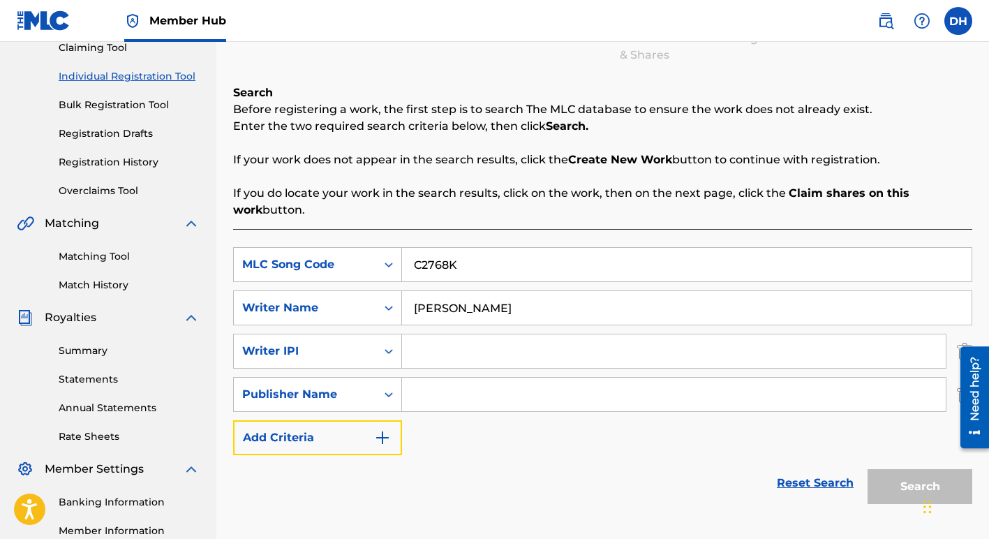
scroll to position [189, 0]
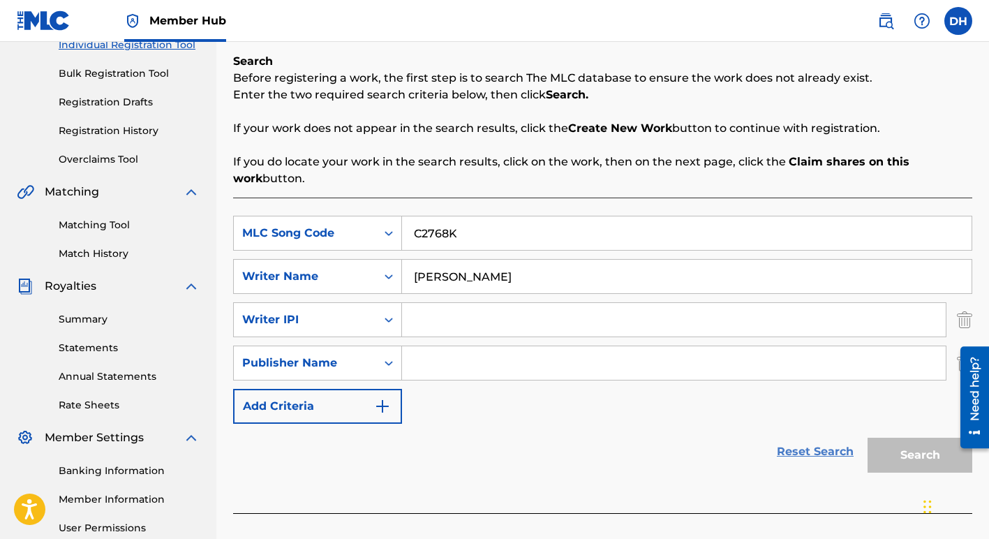
click at [793, 447] on link "Reset Search" at bounding box center [815, 451] width 91 height 31
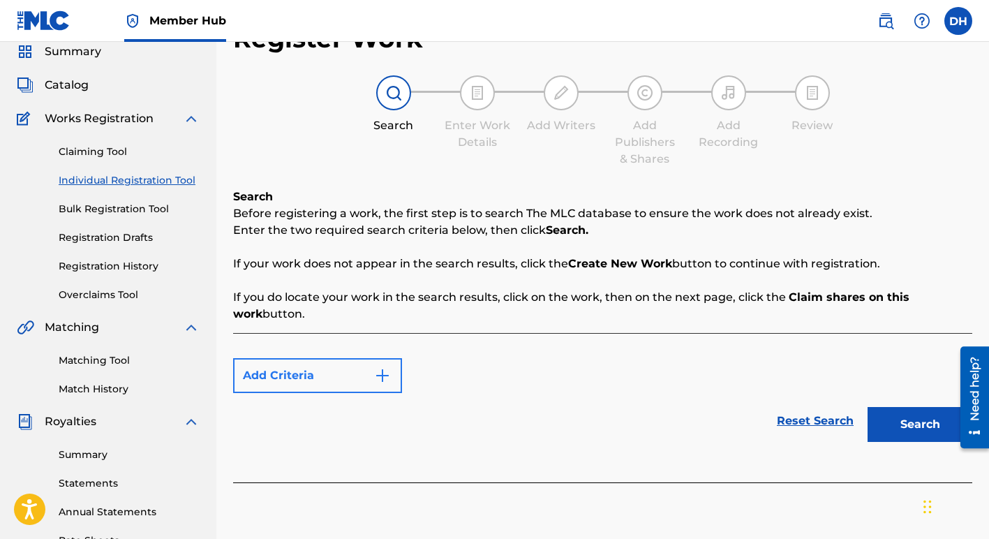
scroll to position [57, 0]
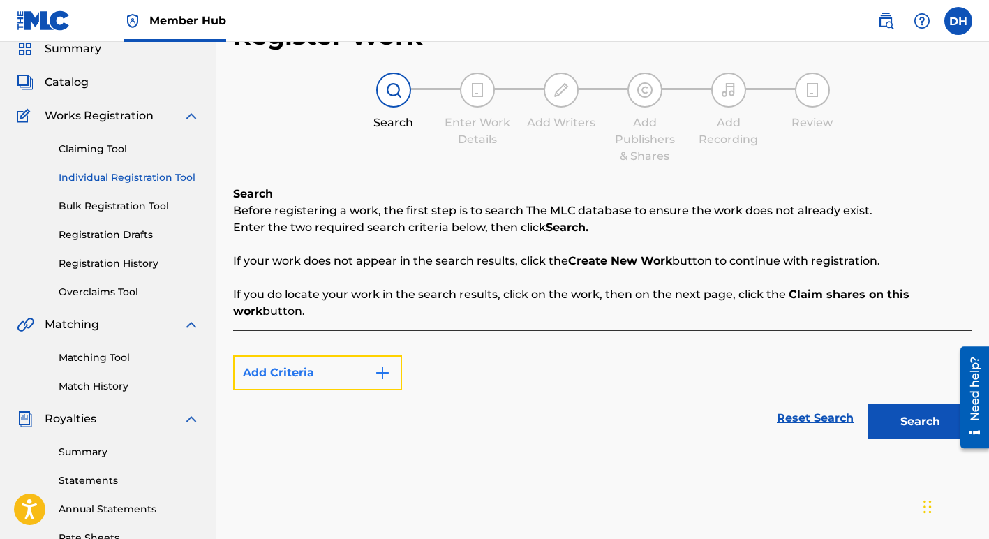
click at [385, 369] on img "Search Form" at bounding box center [382, 372] width 17 height 17
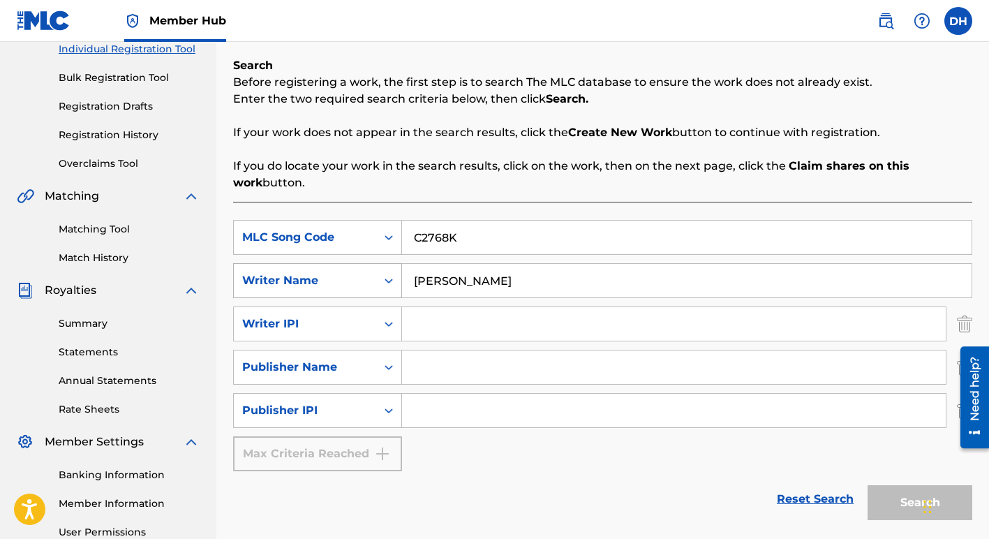
scroll to position [192, 0]
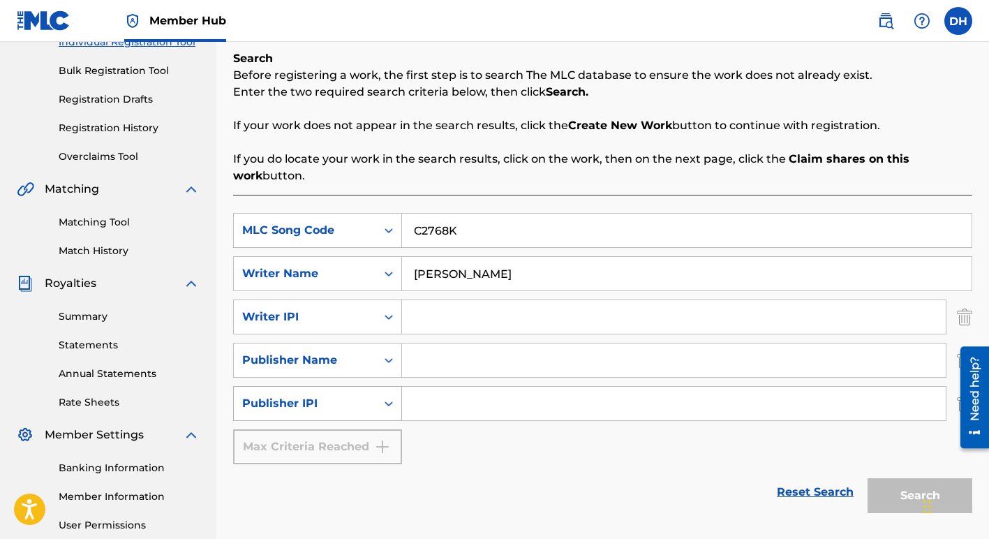
click at [386, 400] on icon "Search Form" at bounding box center [389, 403] width 14 height 14
click at [434, 461] on div "SearchWithCriteriaf0ad6fdd-e41d-41d9-86ba-e75ca6db7d72 MLC Song Code C2768K Sea…" at bounding box center [602, 338] width 739 height 251
drag, startPoint x: 981, startPoint y: 412, endPoint x: 1004, endPoint y: 549, distance: 139.4
click at [988, 453] on html "Need help? Resource Center Help Get the help you need from our knowledge base N…" at bounding box center [969, 397] width 39 height 112
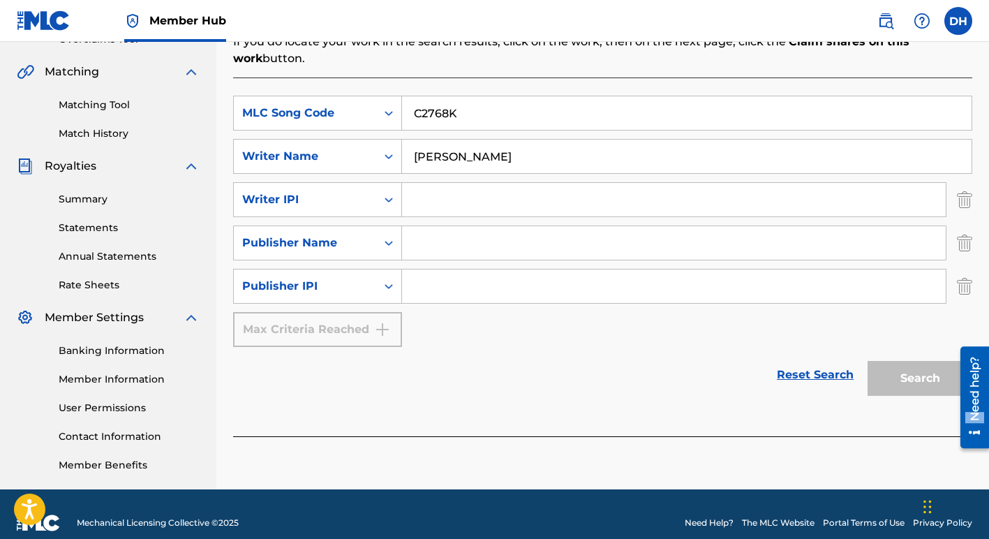
scroll to position [311, 0]
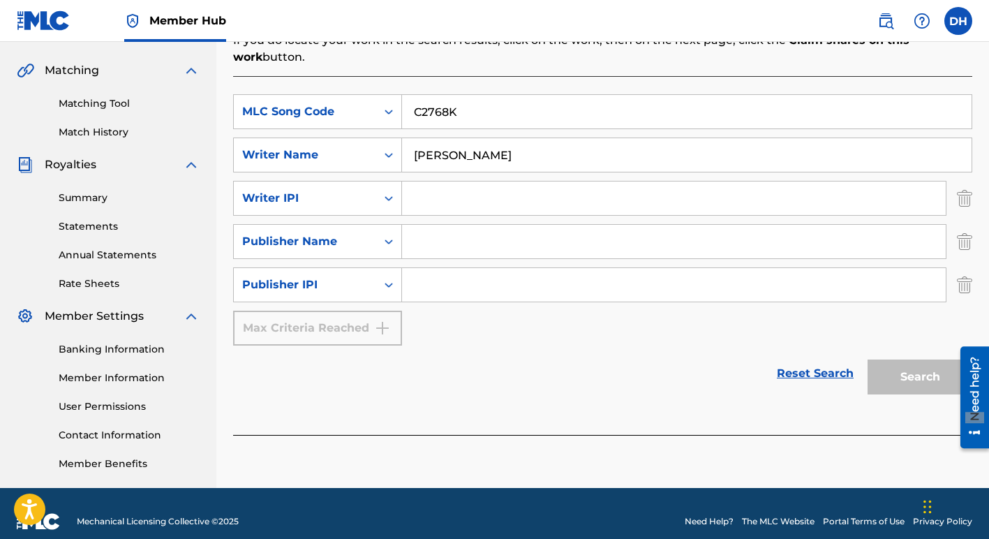
click at [951, 278] on div "SearchWithCriteria4dfa01f1-89c9-403f-9770-6e0fa1c8a4ef Publisher IPI" at bounding box center [602, 284] width 739 height 35
click at [970, 284] on img "Search Form" at bounding box center [964, 284] width 15 height 35
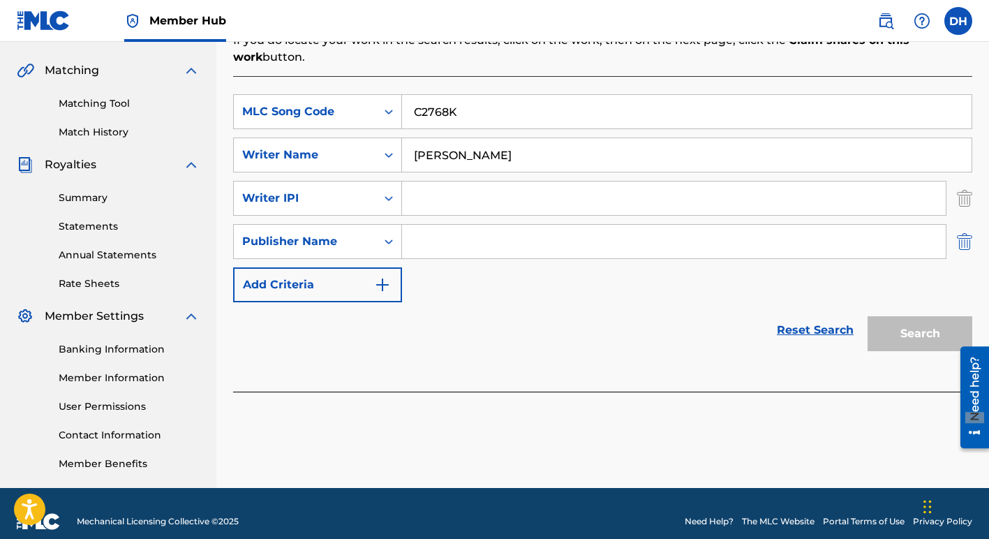
click at [968, 239] on img "Search Form" at bounding box center [964, 241] width 15 height 35
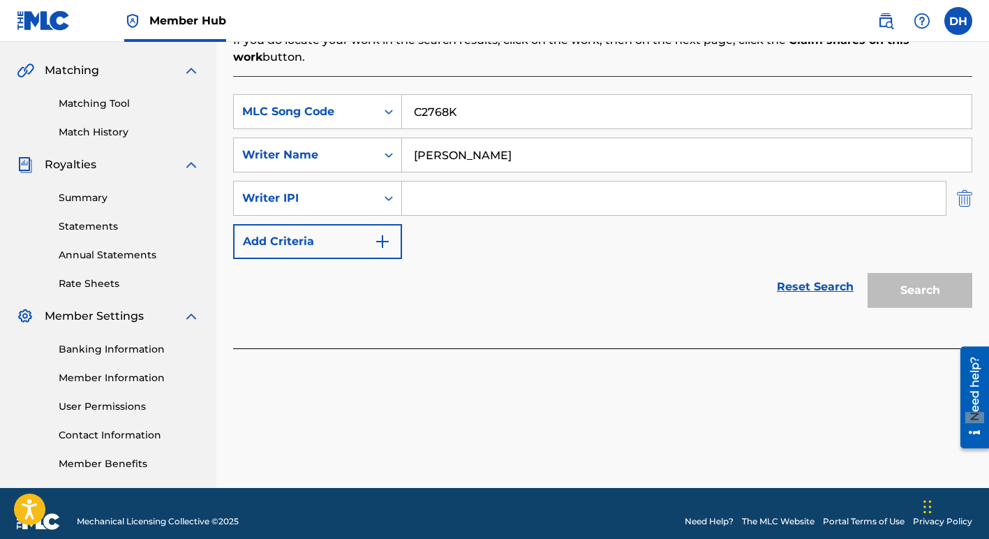
click at [969, 183] on img "Search Form" at bounding box center [964, 198] width 15 height 35
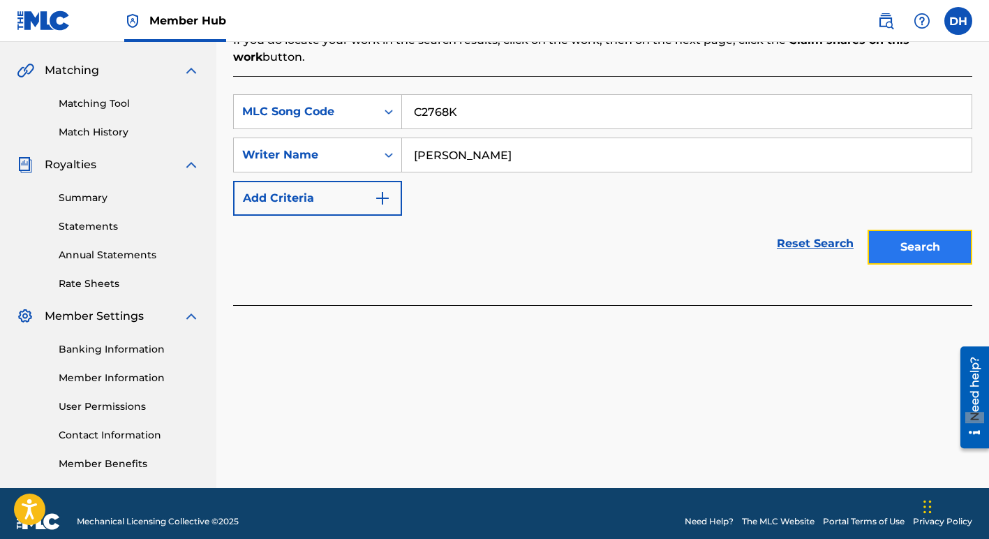
click at [926, 247] on button "Search" at bounding box center [920, 247] width 105 height 35
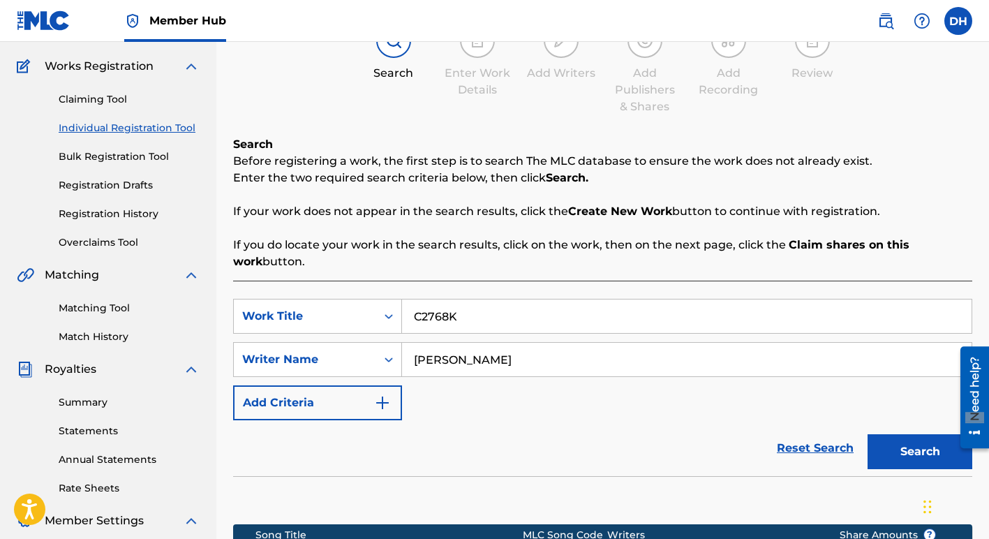
scroll to position [107, 0]
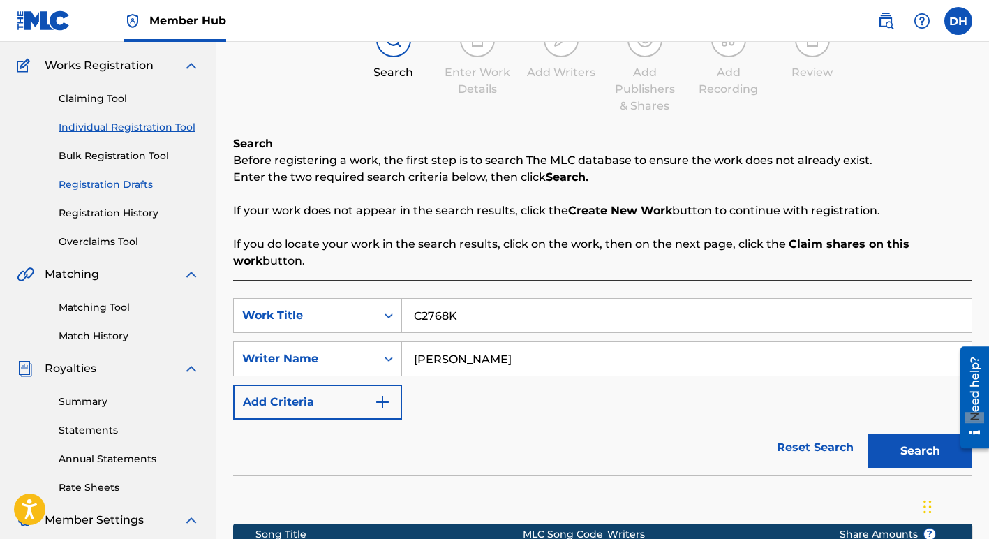
click at [124, 183] on link "Registration Drafts" at bounding box center [129, 184] width 141 height 15
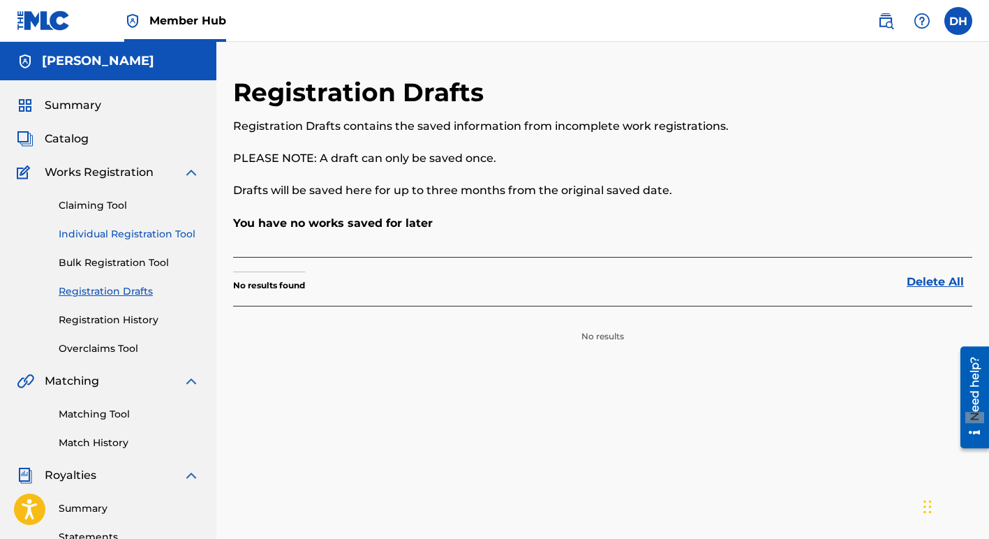
click at [138, 236] on link "Individual Registration Tool" at bounding box center [129, 234] width 141 height 15
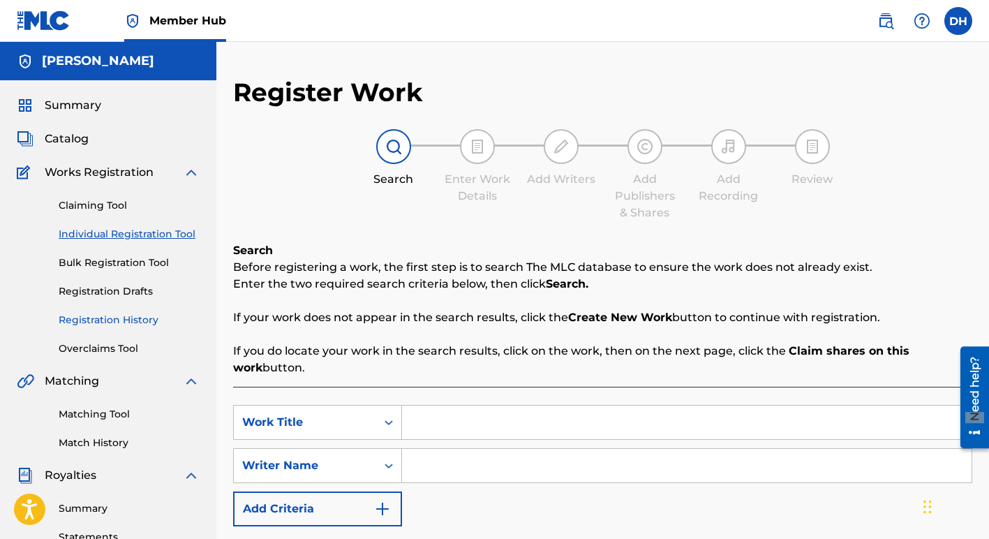
click at [132, 324] on link "Registration History" at bounding box center [129, 320] width 141 height 15
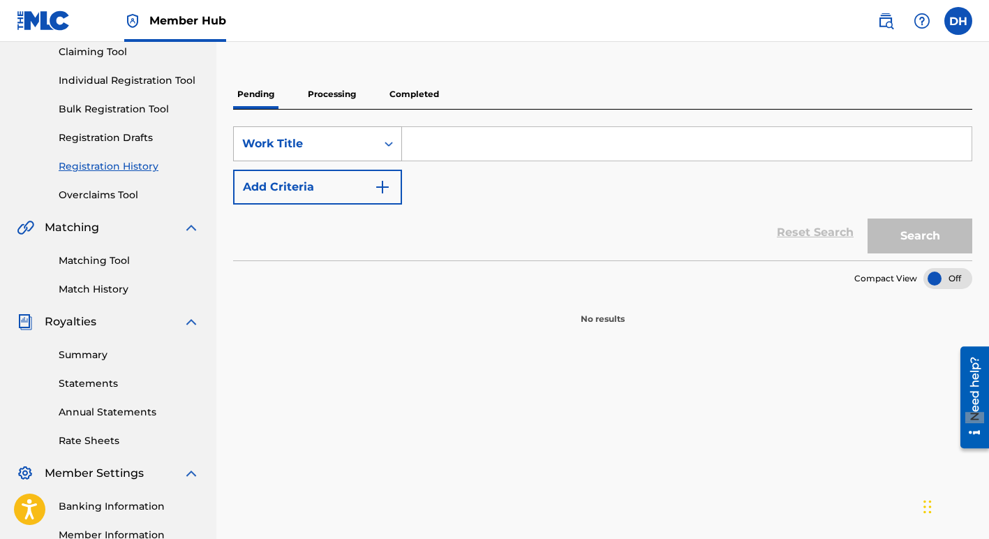
scroll to position [11, 0]
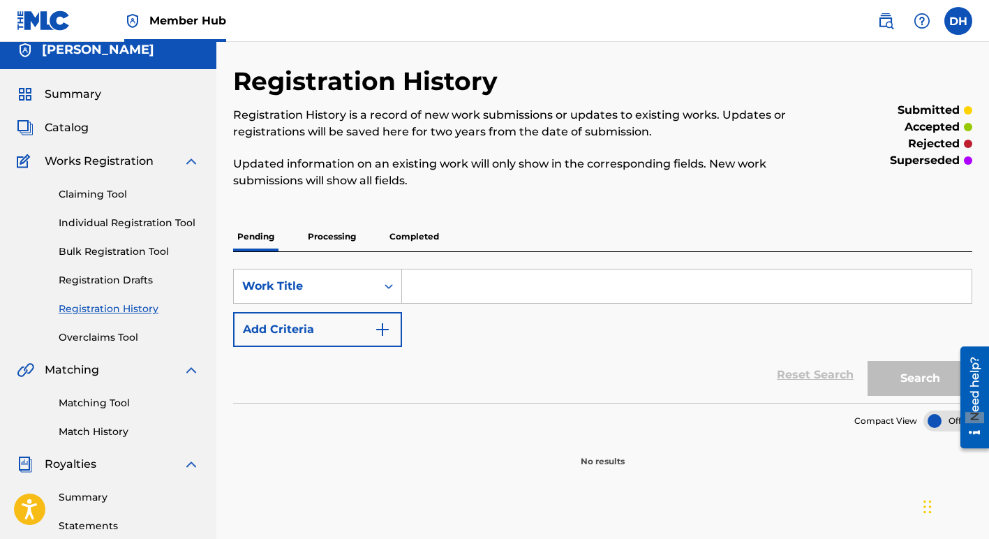
click at [341, 237] on p "Processing" at bounding box center [332, 236] width 57 height 29
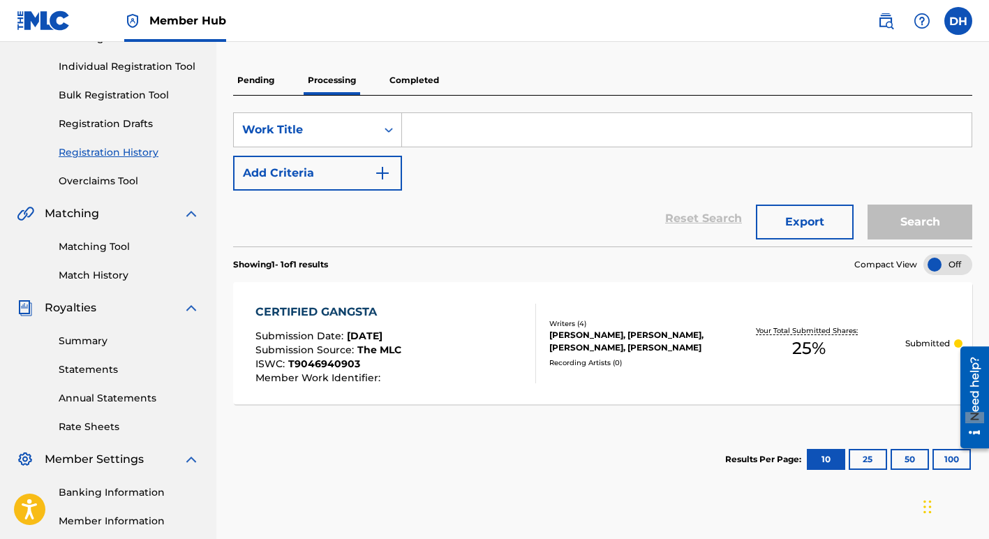
scroll to position [178, 0]
